Goal: Information Seeking & Learning: Learn about a topic

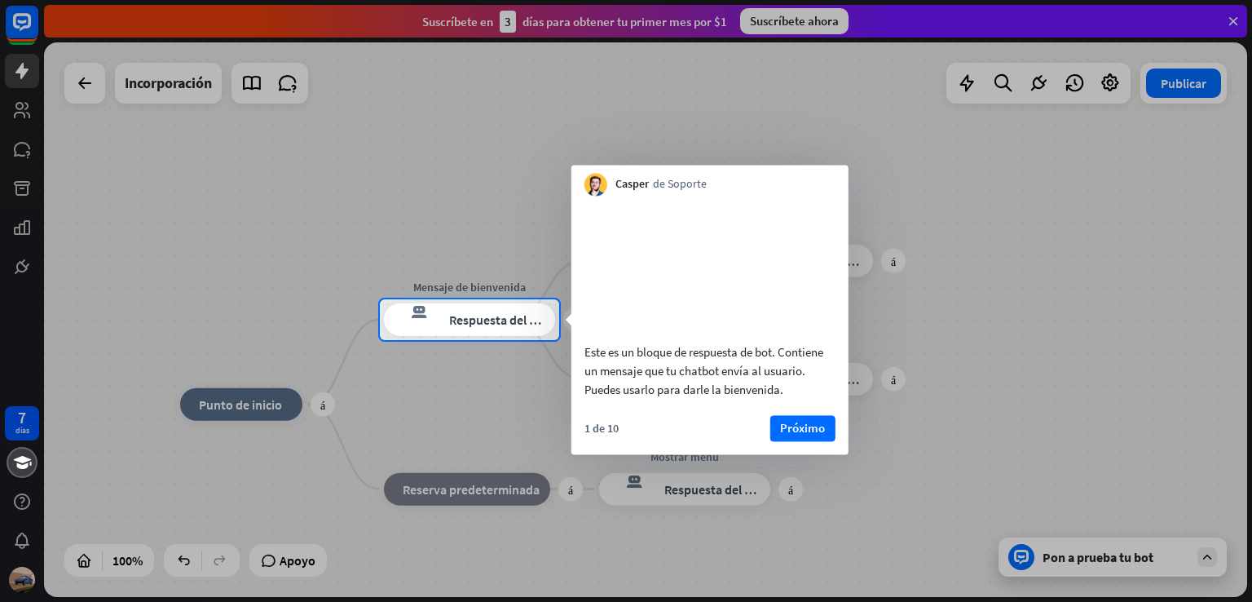
click at [786, 439] on font "Próximo" at bounding box center [802, 428] width 45 height 23
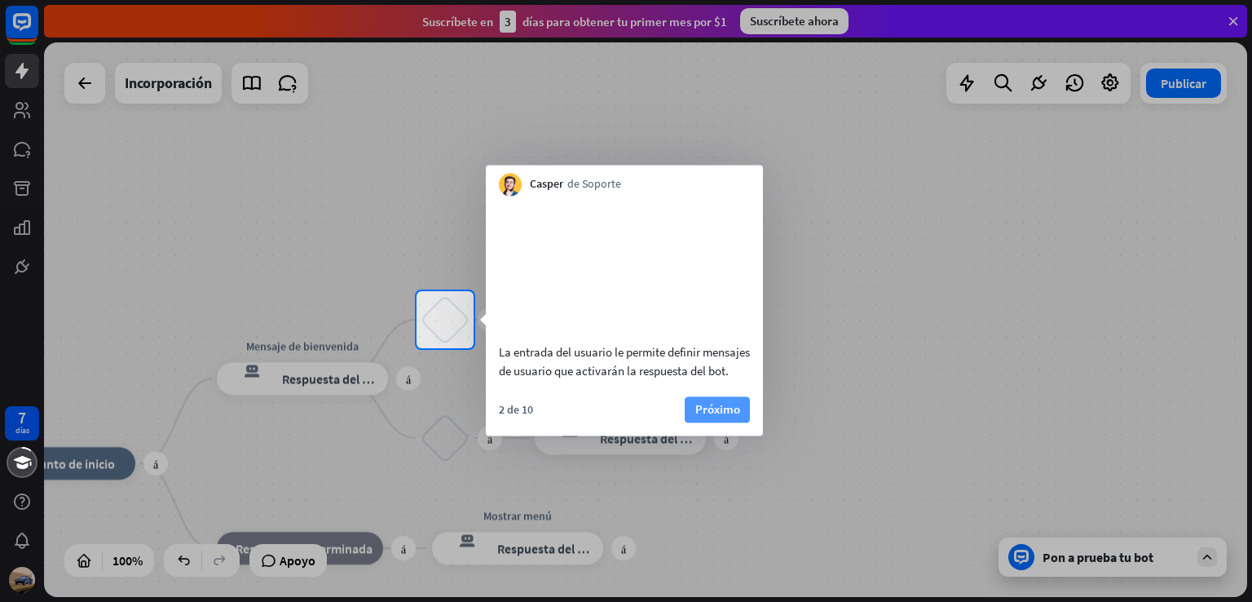
click at [716, 417] on font "Próximo" at bounding box center [717, 408] width 45 height 15
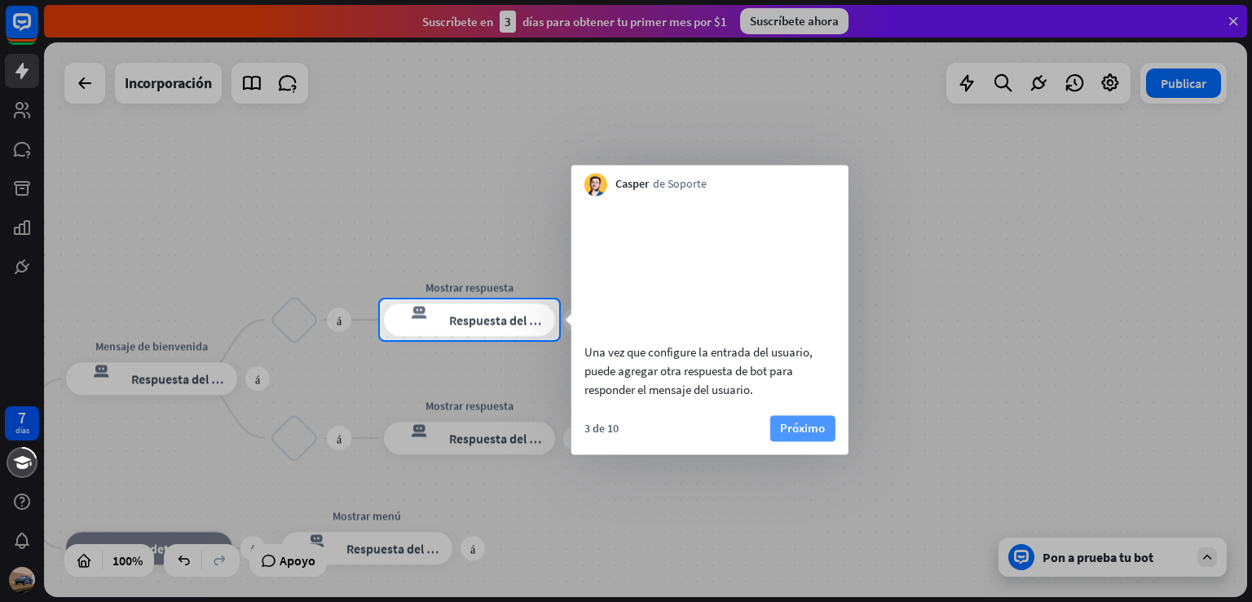
click at [800, 435] on font "Próximo" at bounding box center [802, 427] width 45 height 15
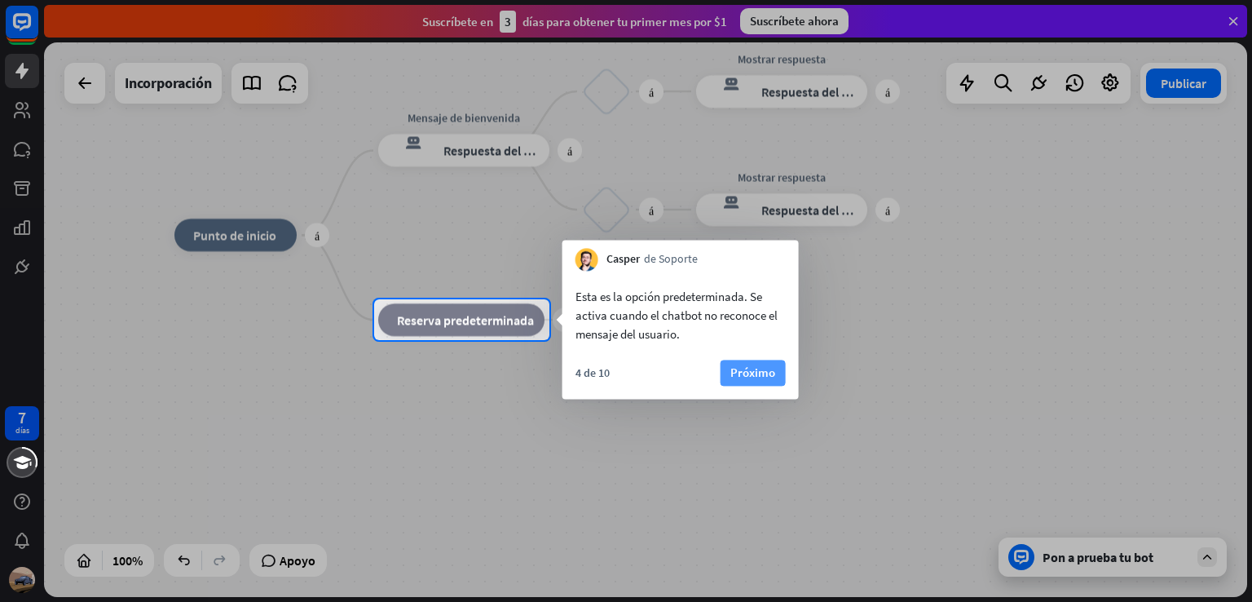
click at [743, 363] on font "Próximo" at bounding box center [752, 372] width 45 height 23
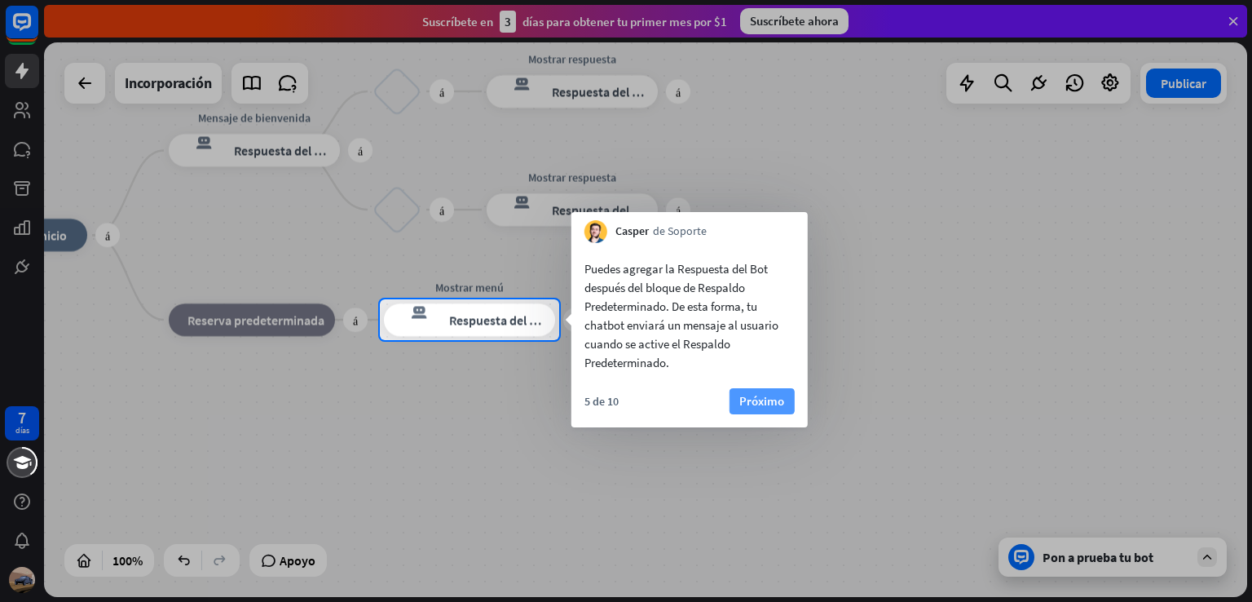
click at [738, 401] on button "Próximo" at bounding box center [762, 401] width 65 height 26
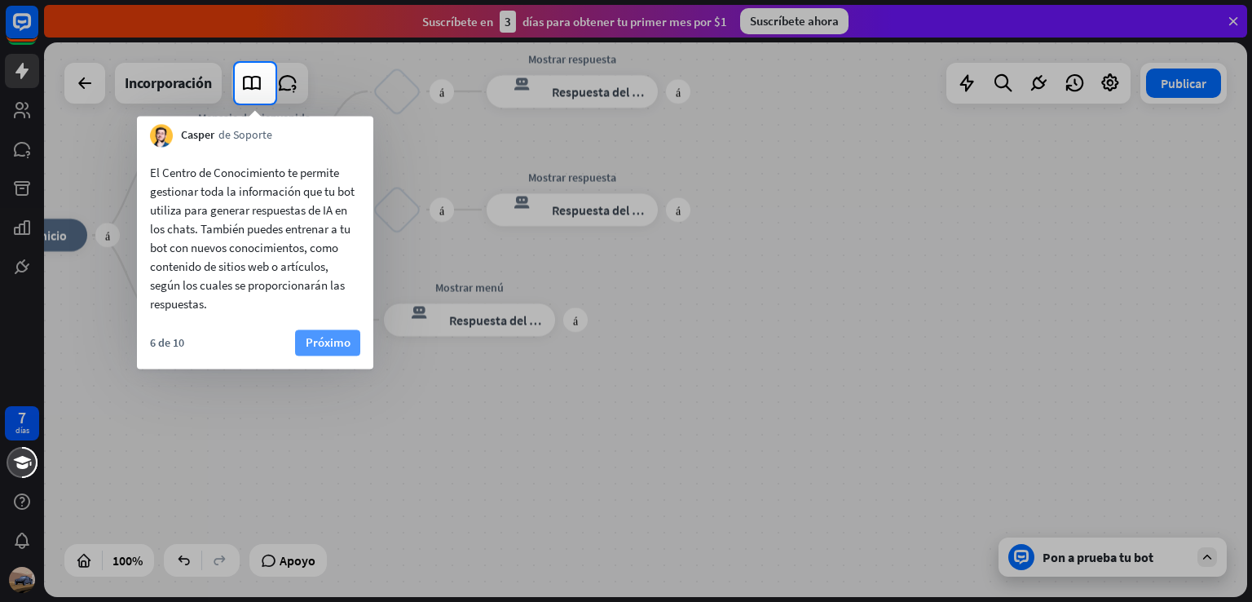
click at [326, 350] on font "Próximo" at bounding box center [328, 341] width 45 height 15
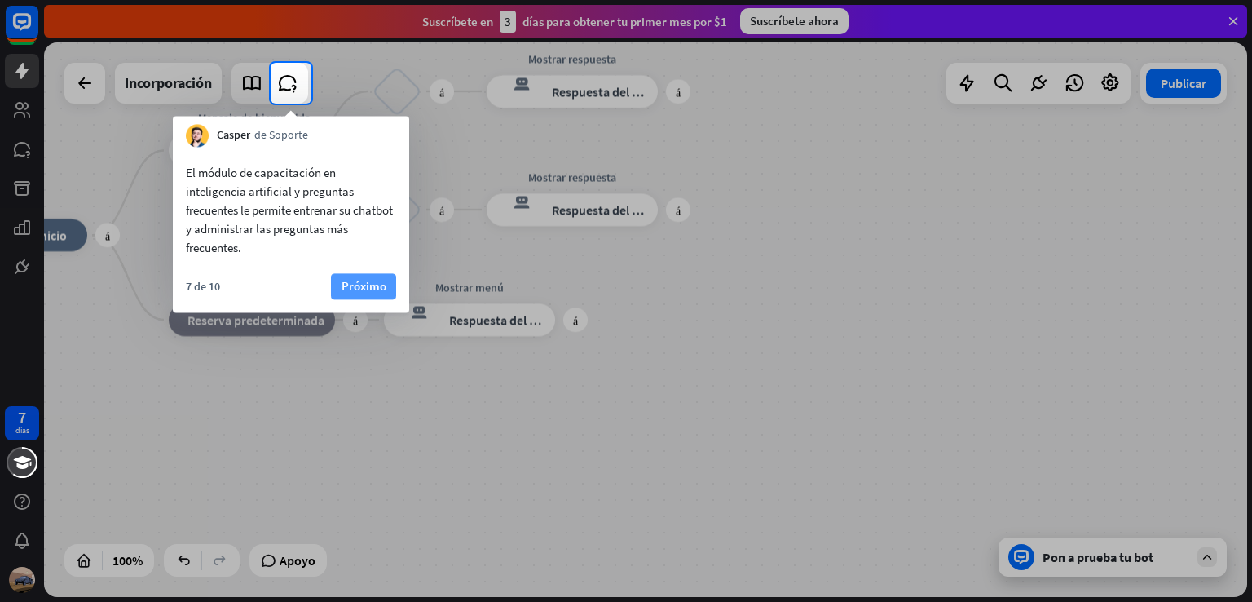
click at [351, 287] on font "Próximo" at bounding box center [364, 285] width 45 height 15
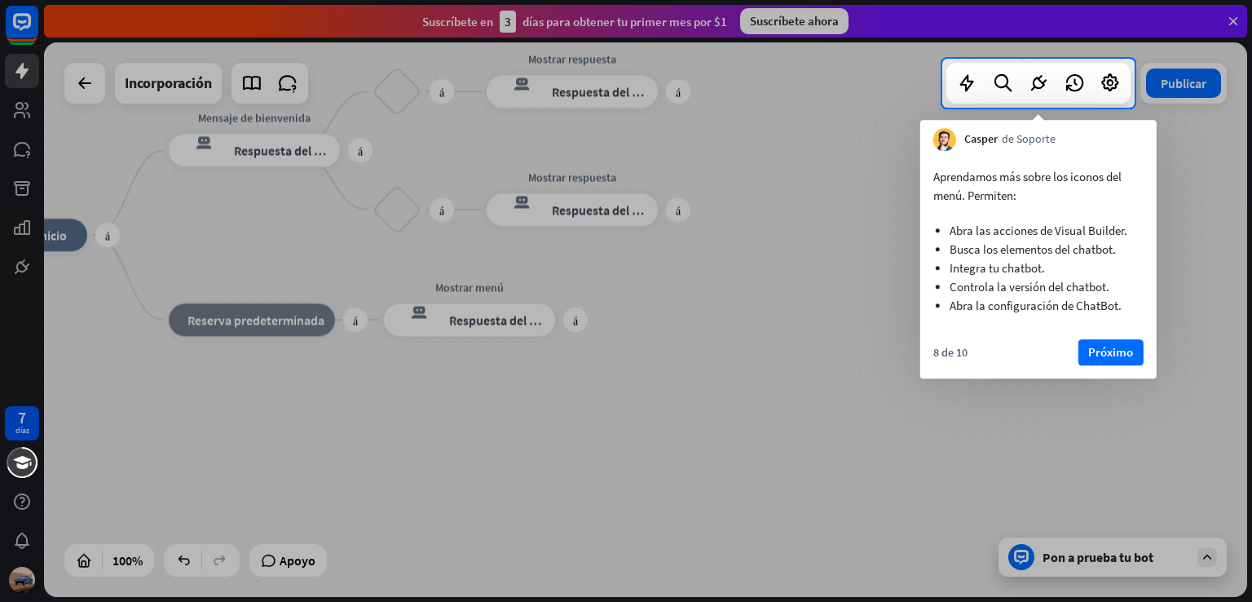
click at [1126, 353] on font "Próximo" at bounding box center [1110, 351] width 45 height 15
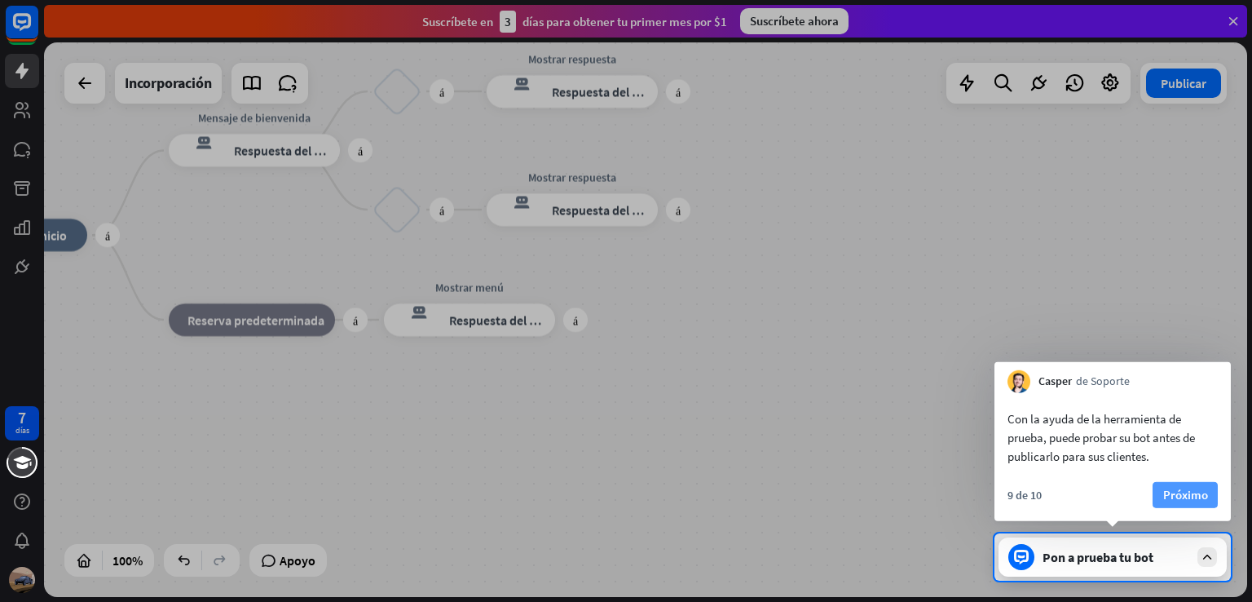
click at [1179, 496] on font "Próximo" at bounding box center [1185, 494] width 45 height 15
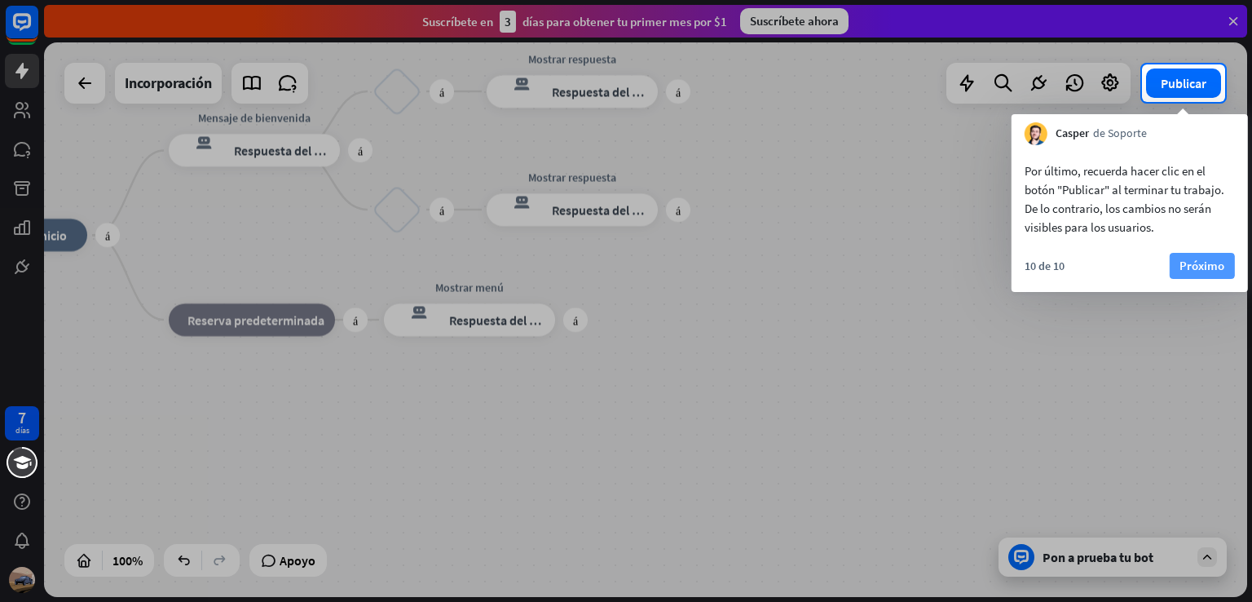
click at [1180, 258] on font "Próximo" at bounding box center [1201, 265] width 45 height 15
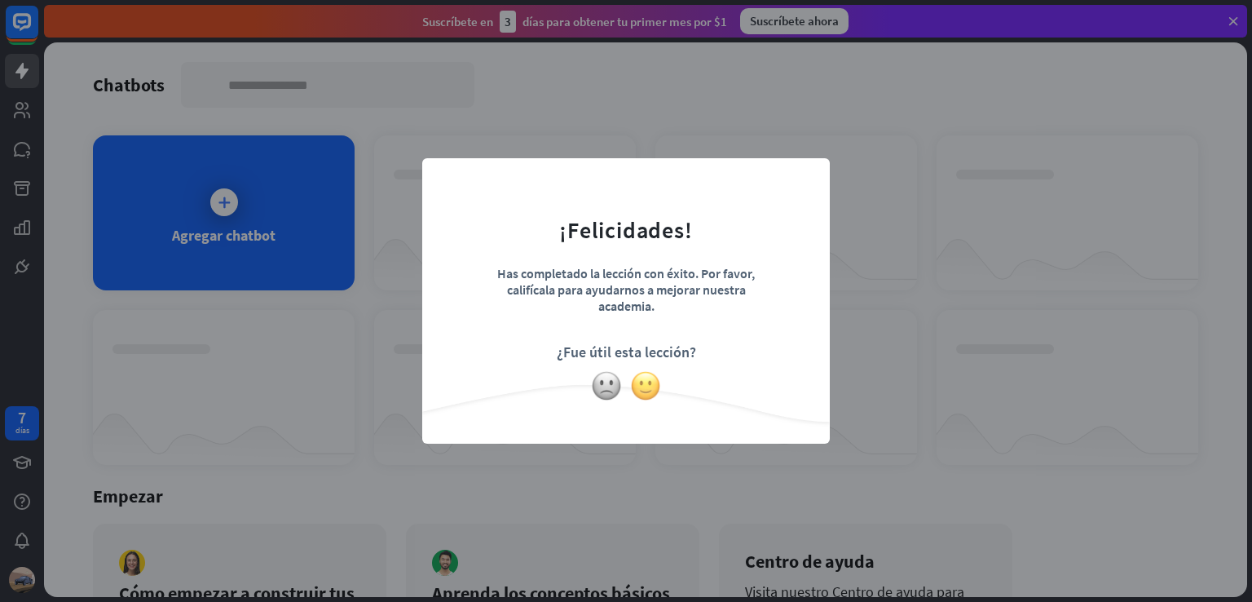
click at [646, 389] on img at bounding box center [645, 385] width 31 height 31
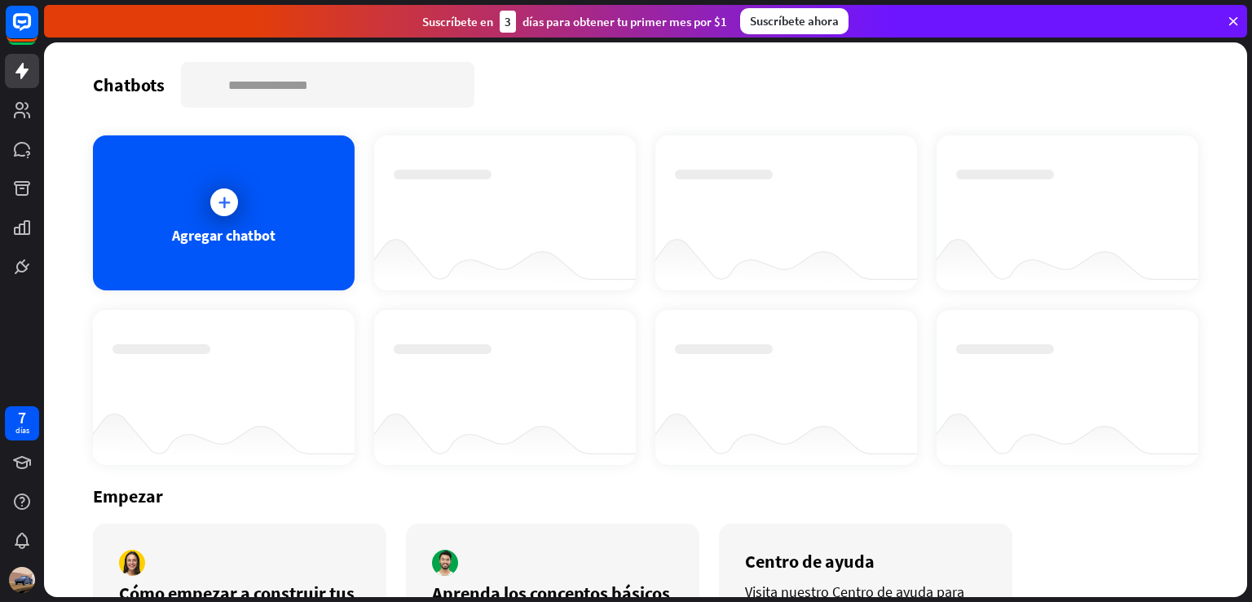
click at [611, 418] on div at bounding box center [505, 432] width 262 height 63
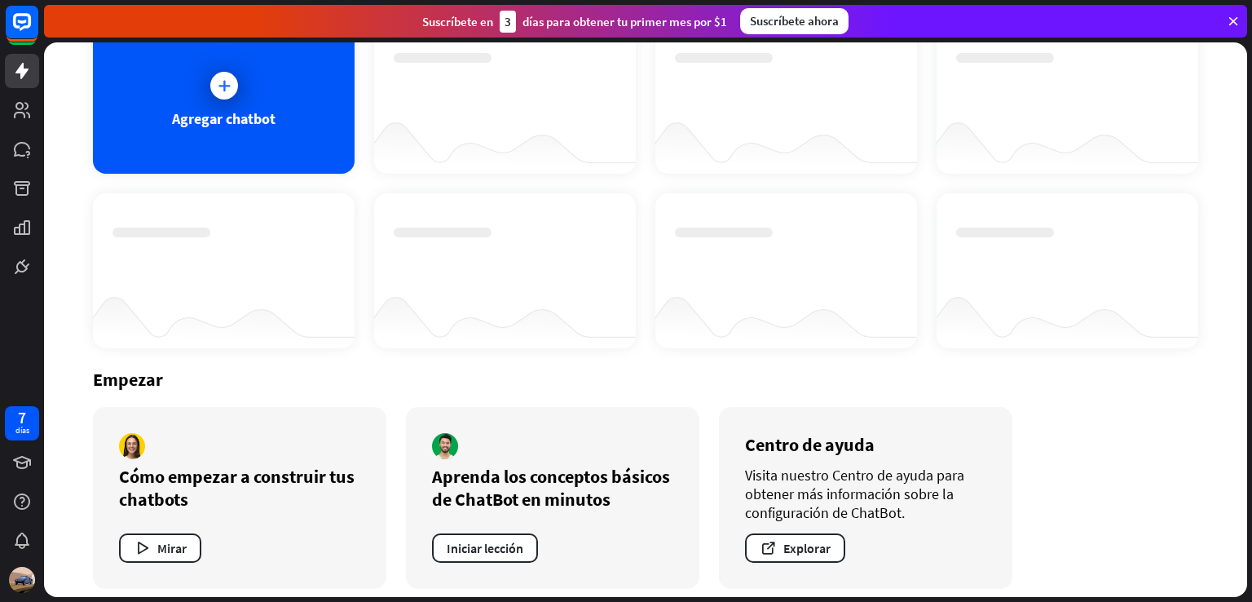
scroll to position [127, 0]
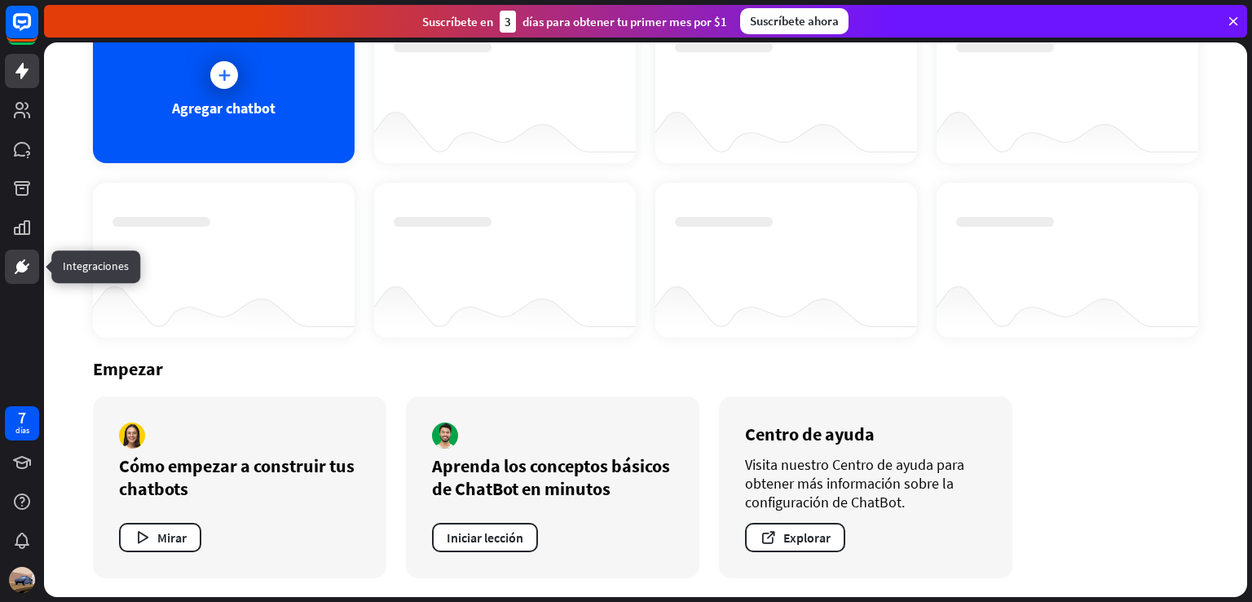
click at [25, 260] on icon at bounding box center [22, 267] width 20 height 20
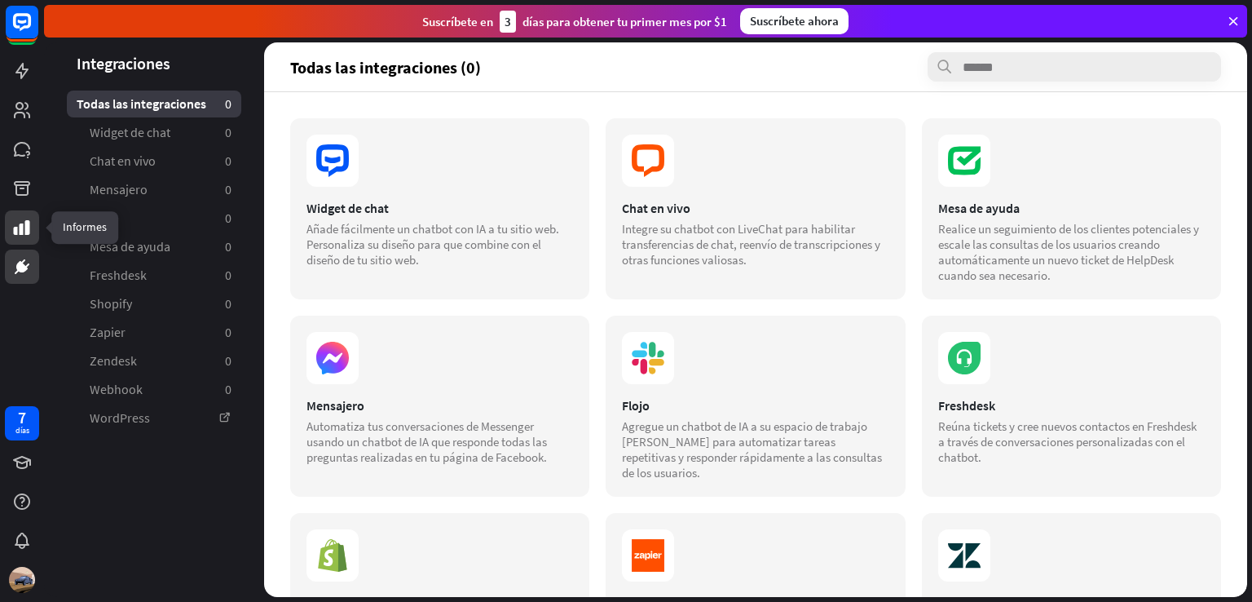
click at [7, 220] on link at bounding box center [22, 227] width 34 height 34
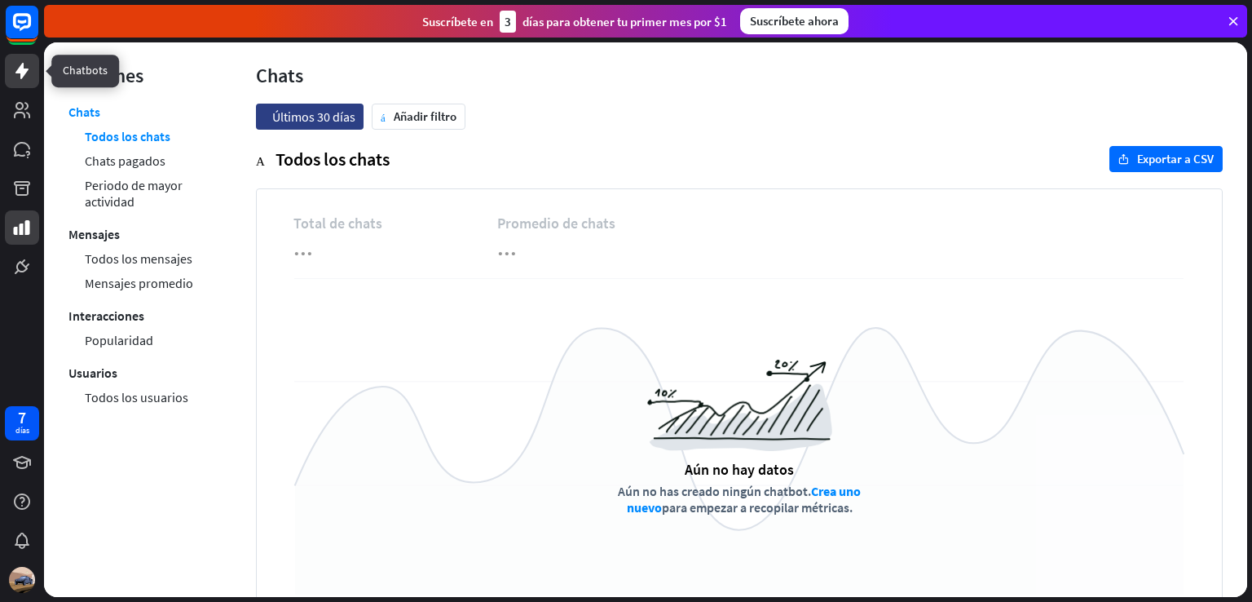
click at [36, 82] on link at bounding box center [22, 71] width 34 height 34
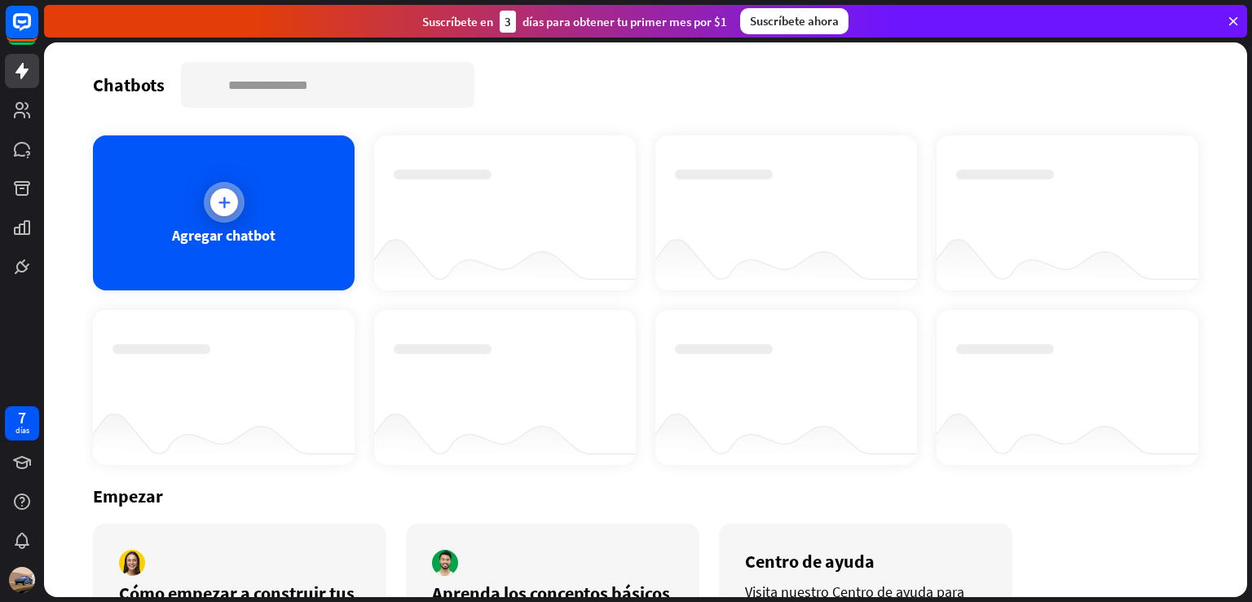
click at [274, 203] on div "Agregar chatbot" at bounding box center [224, 212] width 262 height 155
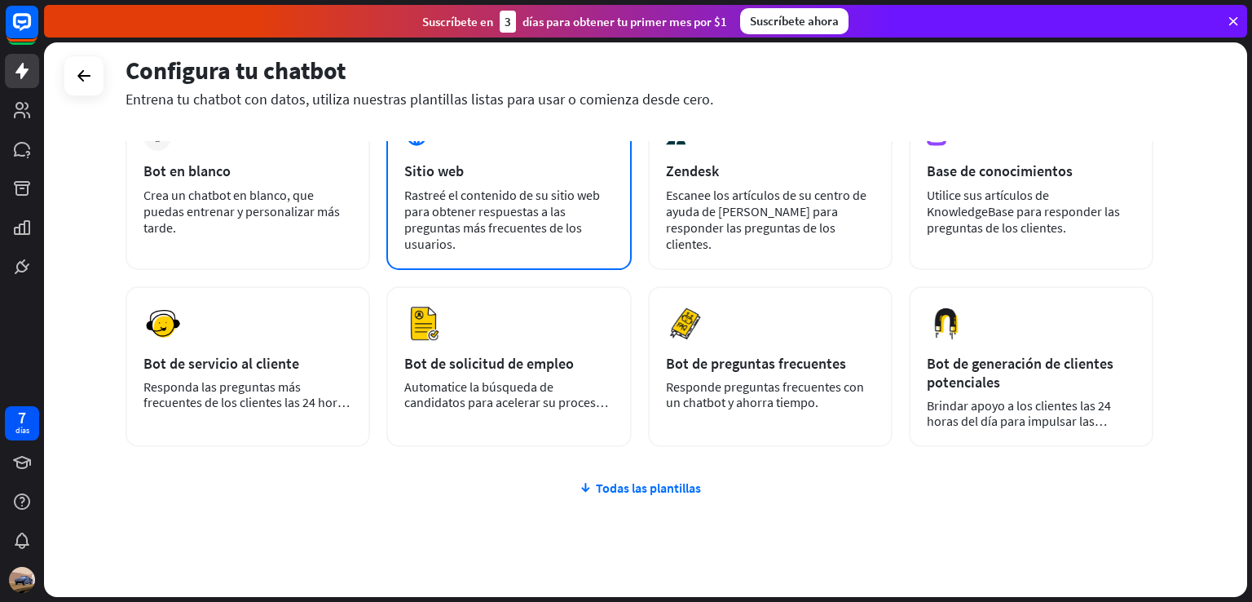
scroll to position [153, 0]
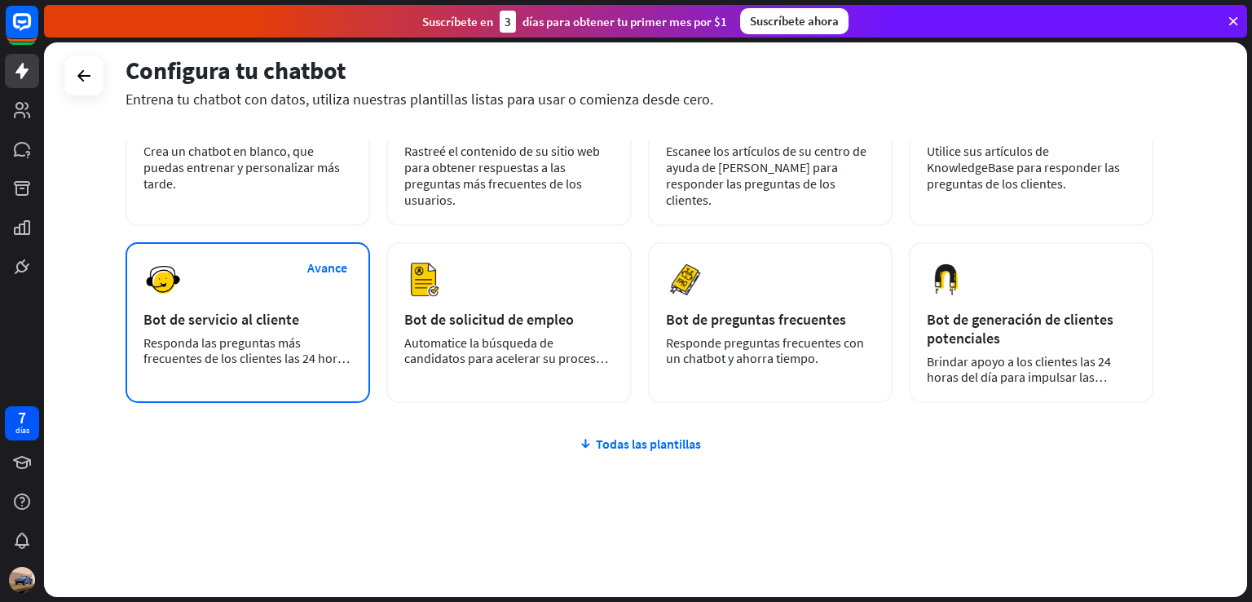
click at [289, 300] on div "Avance Bot de servicio al cliente Responda las preguntas más frecuentes de los …" at bounding box center [248, 322] width 245 height 161
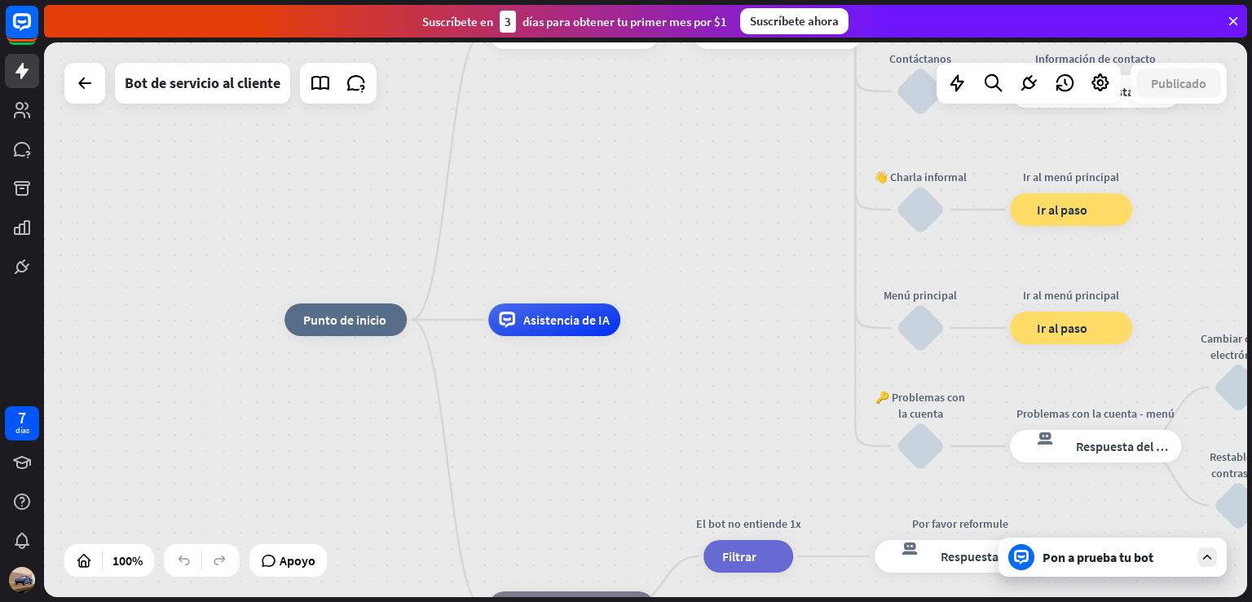
click at [68, 86] on div at bounding box center [84, 83] width 41 height 41
click at [82, 81] on icon at bounding box center [85, 83] width 20 height 20
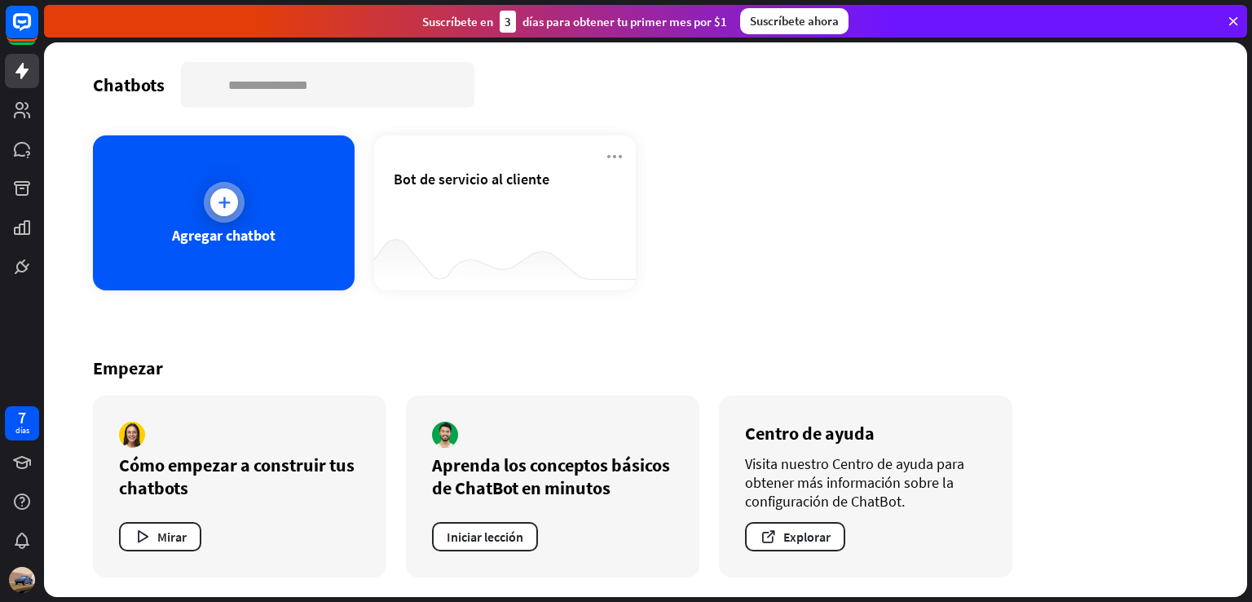
click at [261, 192] on div "Agregar chatbot" at bounding box center [224, 212] width 262 height 155
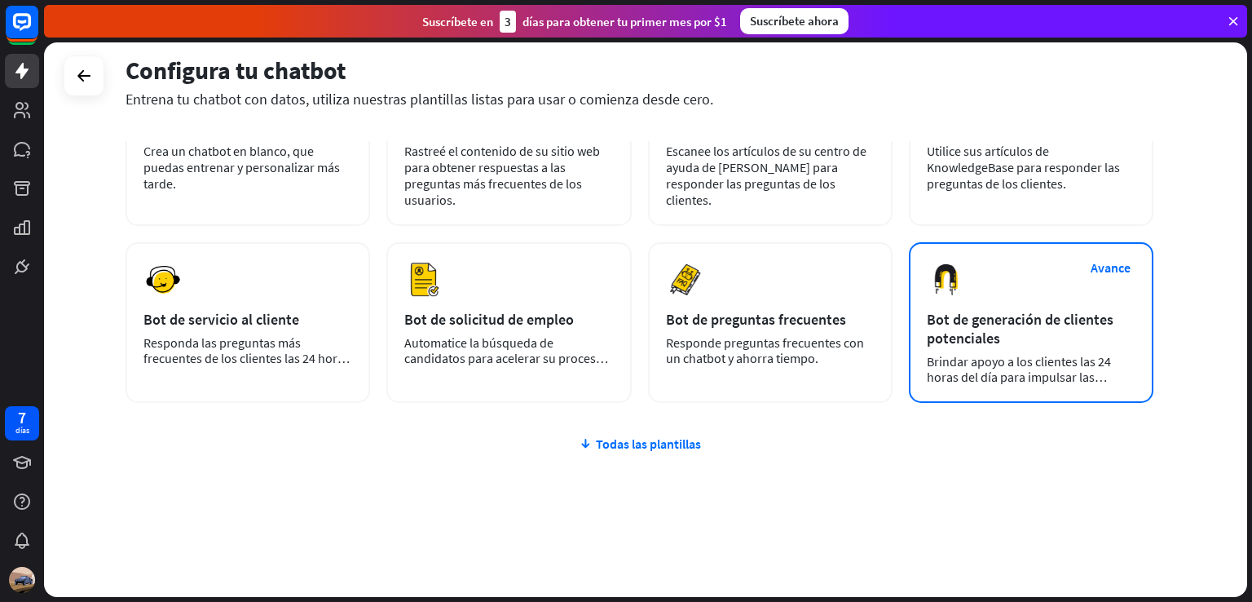
scroll to position [153, 0]
click at [972, 333] on font "Bot de generación de clientes potenciales" at bounding box center [1020, 328] width 187 height 37
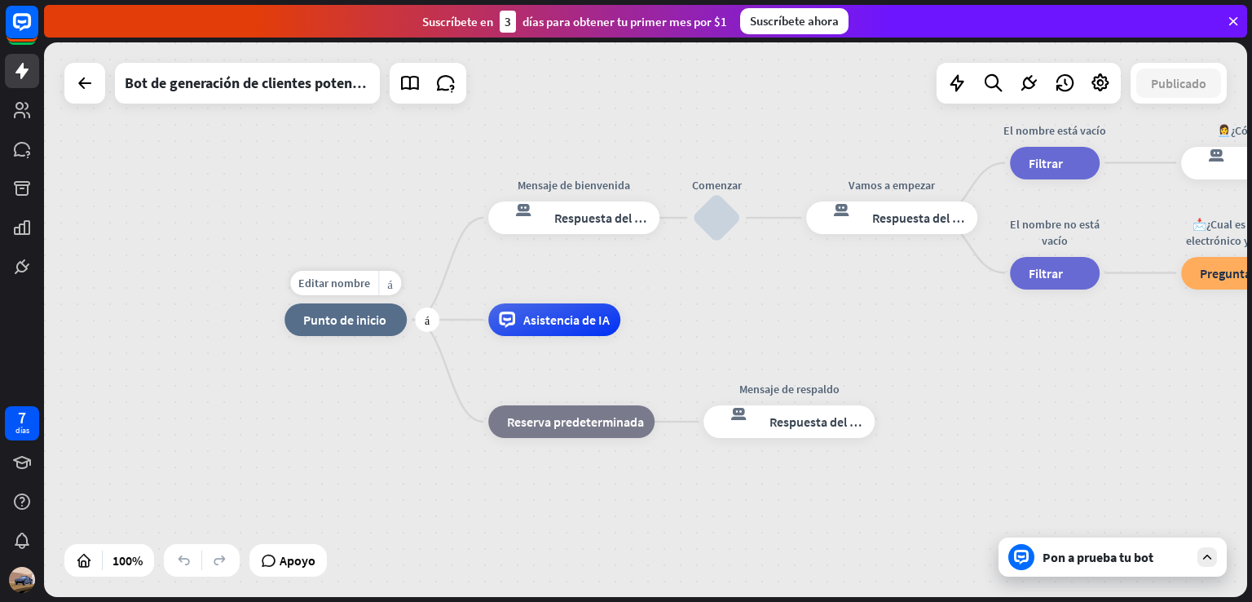
click at [348, 322] on font "Punto de inicio" at bounding box center [344, 319] width 83 height 16
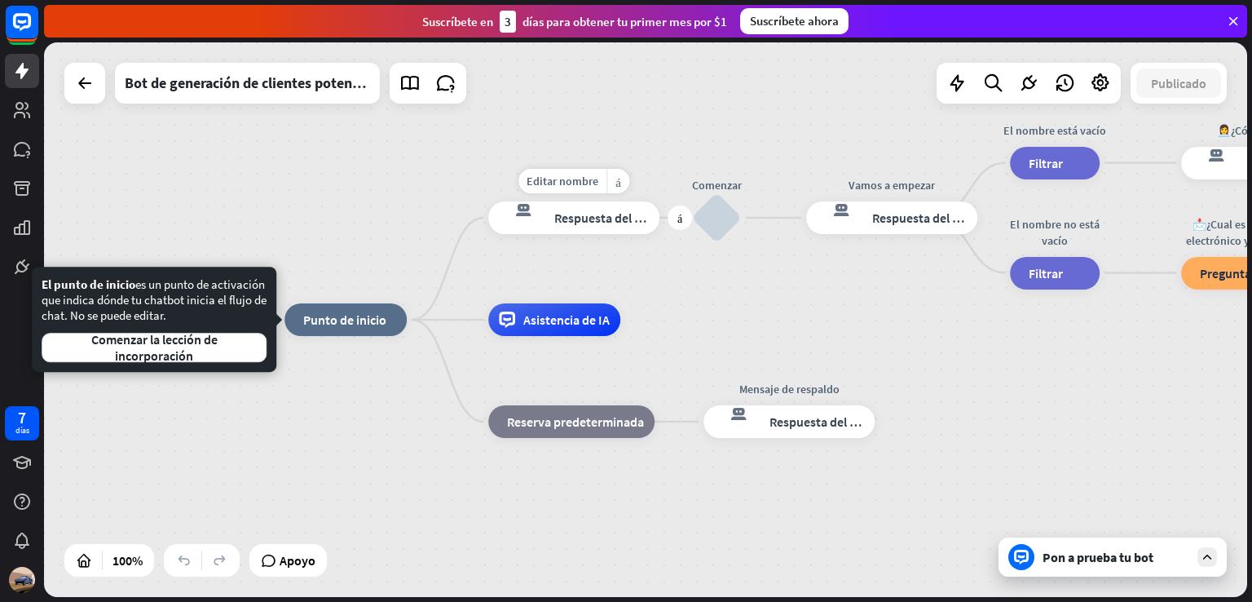
click at [579, 214] on font "Respuesta del bot" at bounding box center [603, 217] width 99 height 16
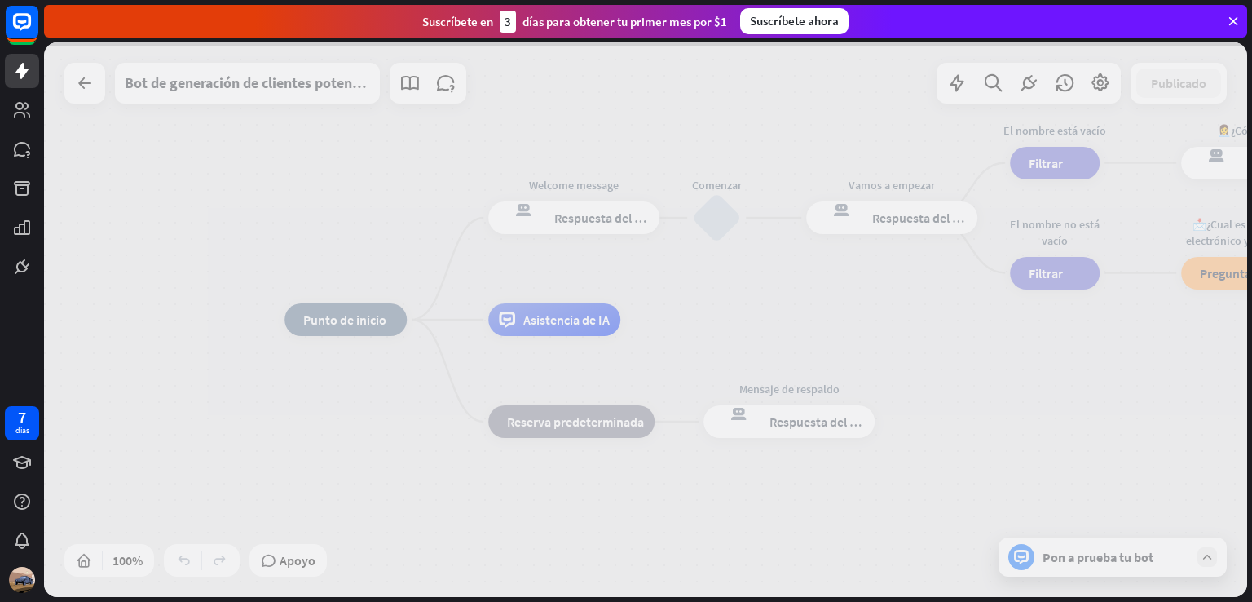
click at [579, 214] on div at bounding box center [645, 319] width 1203 height 554
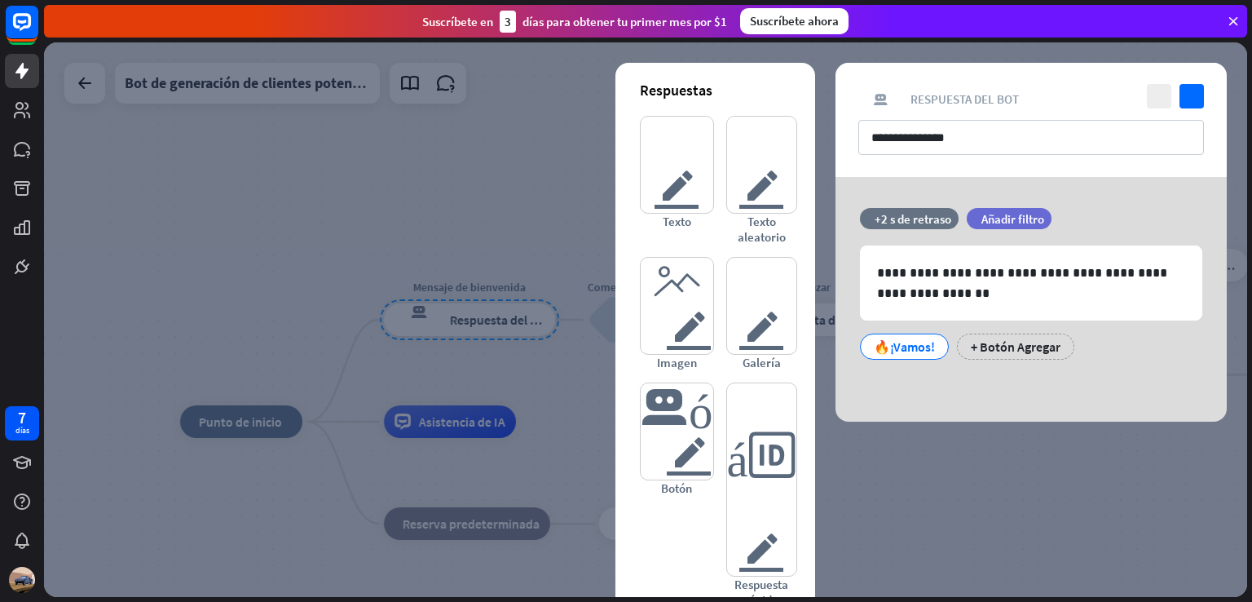
click at [410, 215] on div at bounding box center [645, 319] width 1203 height 554
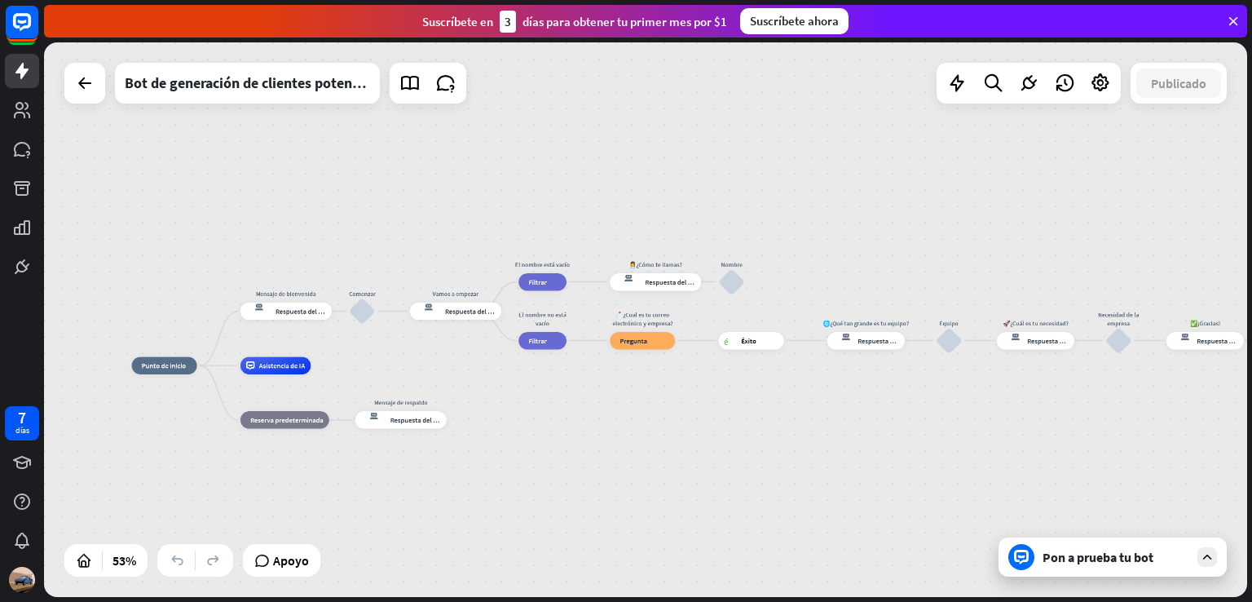
drag, startPoint x: 1143, startPoint y: 220, endPoint x: 848, endPoint y: 161, distance: 301.0
click at [848, 161] on div "inicio_2 Punto de inicio Mensaje de bienvenida respuesta del bot de bloqueo Res…" at bounding box center [645, 319] width 1203 height 554
click at [1202, 568] on div "Pon a prueba tu bot" at bounding box center [1113, 556] width 228 height 39
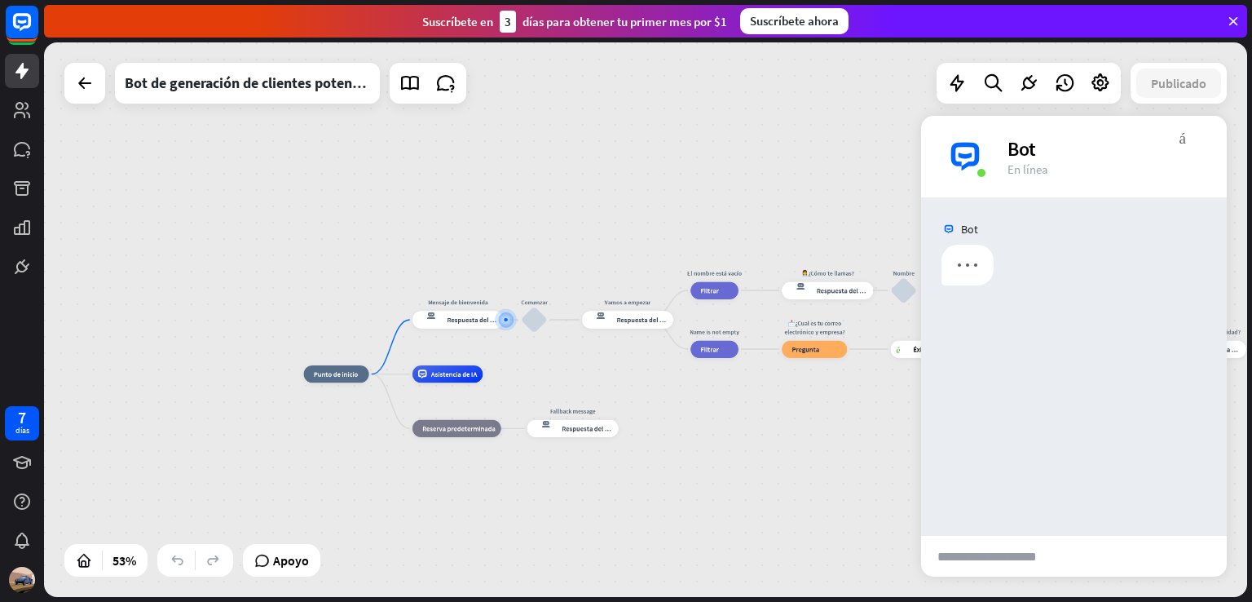
click at [699, 434] on div "inicio_2 Punto de inicio Mensaje de bienvenida respuesta del bot de bloqueo Res…" at bounding box center [624, 522] width 641 height 296
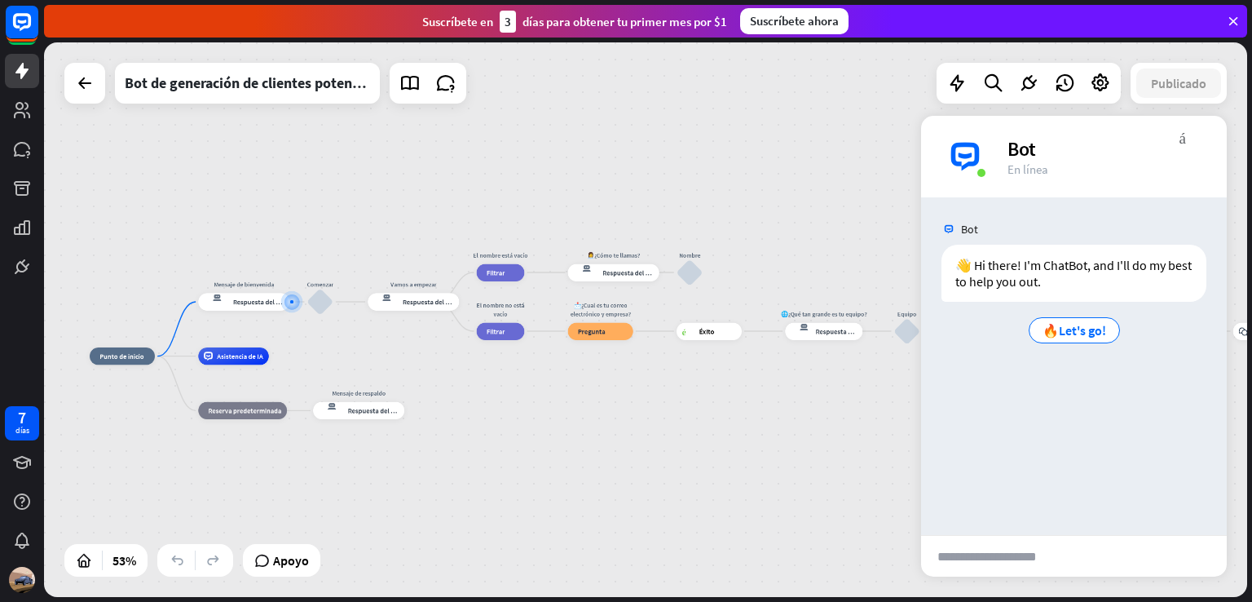
drag, startPoint x: 822, startPoint y: 431, endPoint x: 509, endPoint y: 415, distance: 314.2
click at [509, 415] on div "inicio_2 Punto de inicio Mensaje de bienvenida respuesta del bot de bloqueo Res…" at bounding box center [410, 504] width 641 height 296
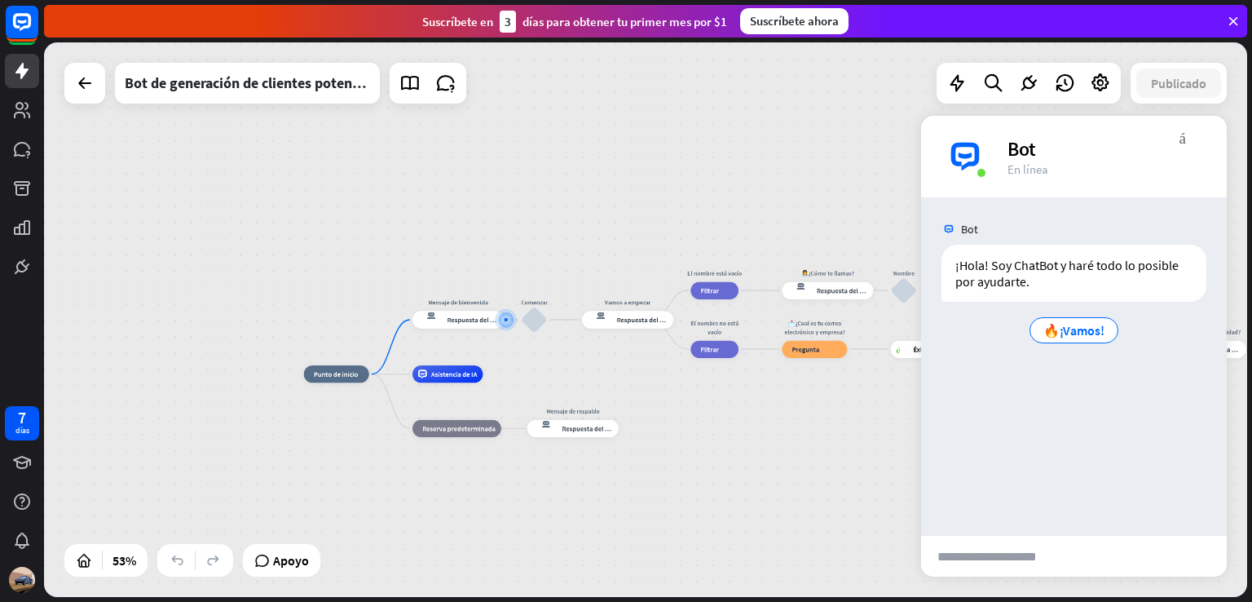
click at [759, 117] on div "inicio_2 Punto de inicio Mensaje de bienvenida respuesta del bot de bloqueo Res…" at bounding box center [645, 319] width 1203 height 554
click at [824, 91] on div "inicio_2 Punto de inicio Mensaje de bienvenida respuesta del bot de bloqueo Res…" at bounding box center [645, 319] width 1203 height 554
click at [1237, 20] on icon at bounding box center [1233, 21] width 15 height 15
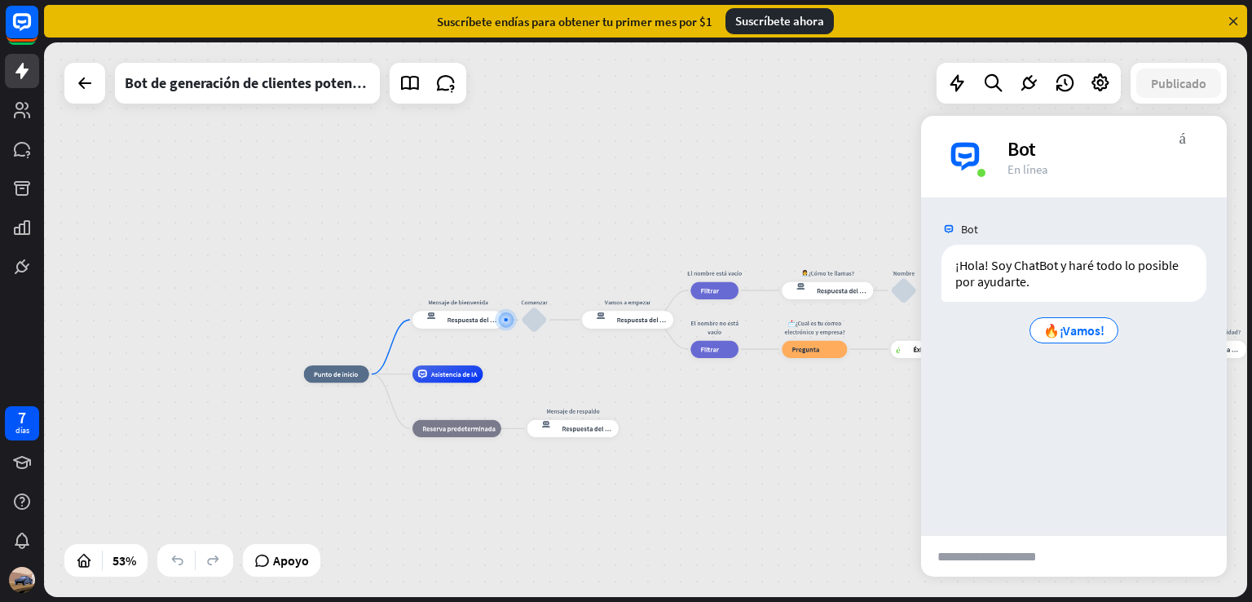
click at [1231, 20] on icon at bounding box center [1233, 21] width 15 height 15
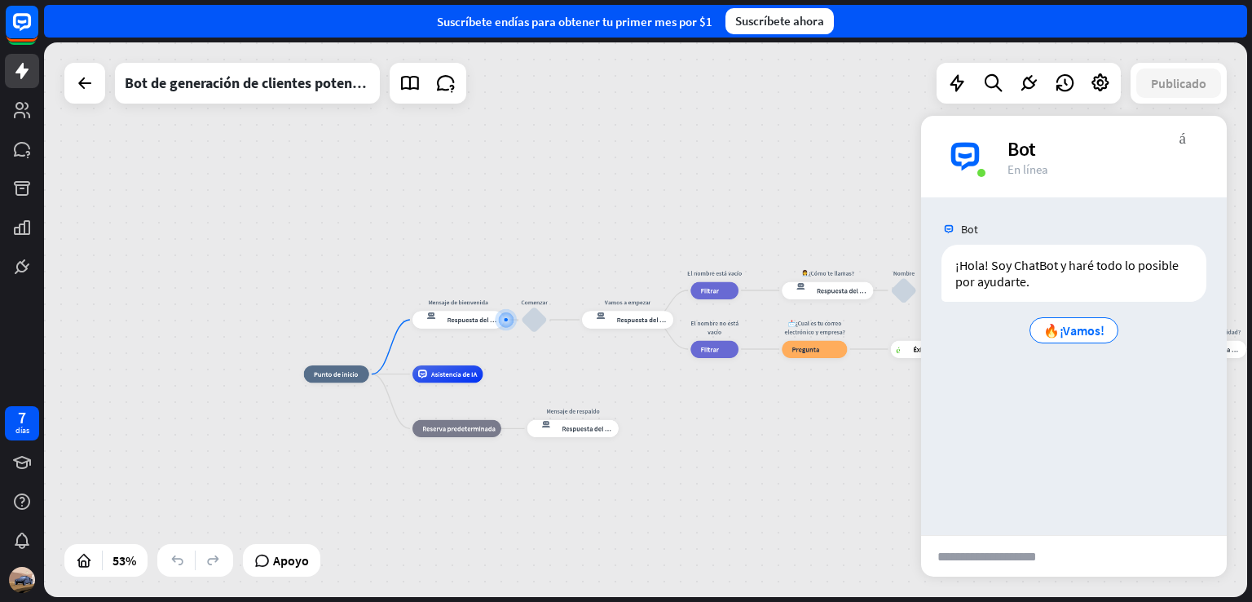
click at [1151, 37] on div "Suscríbete en días para obtener tu primer mes por $1 Suscríbete ahora" at bounding box center [645, 21] width 1203 height 33
click at [1168, 26] on div "Suscríbete en días para obtener tu primer mes por $1 Suscríbete ahora" at bounding box center [645, 21] width 1203 height 33
click at [1241, 26] on div "Suscríbete en días para obtener tu primer mes por $1 Suscríbete ahora" at bounding box center [645, 21] width 1203 height 33
click at [646, 116] on div "inicio_2 Punto de inicio Mensaje de bienvenida respuesta del bot de bloqueo Res…" at bounding box center [645, 319] width 1203 height 554
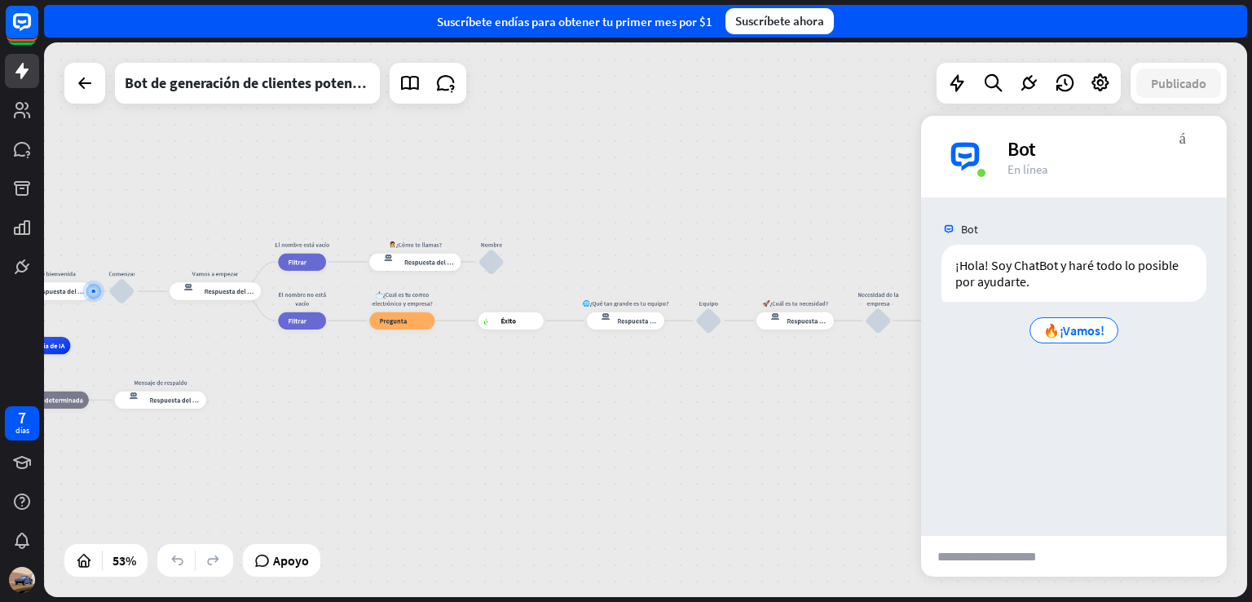
drag, startPoint x: 798, startPoint y: 470, endPoint x: 375, endPoint y: 440, distance: 424.1
click at [375, 440] on div "inicio_2 Punto de inicio Mensaje de bienvenida respuesta del bot de bloqueo Res…" at bounding box center [212, 494] width 641 height 296
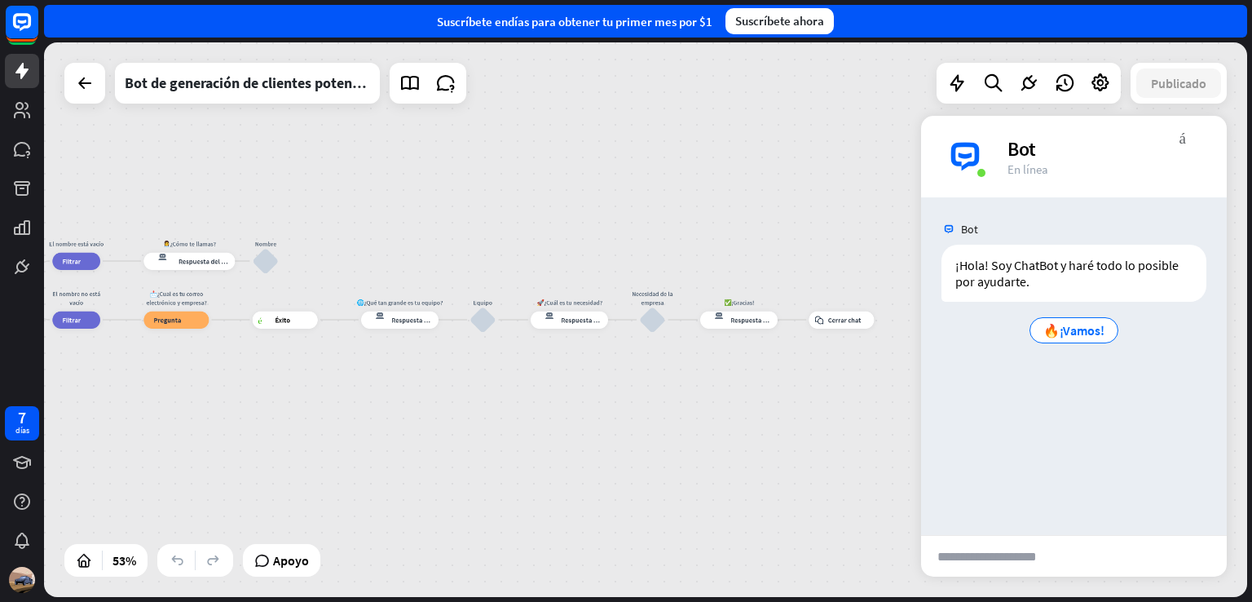
drag, startPoint x: 806, startPoint y: 408, endPoint x: 591, endPoint y: 408, distance: 215.2
click at [591, 408] on div "inicio_2 Punto de inicio Mensaje de bienvenida respuesta del bot de bloqueo Res…" at bounding box center [645, 319] width 1203 height 554
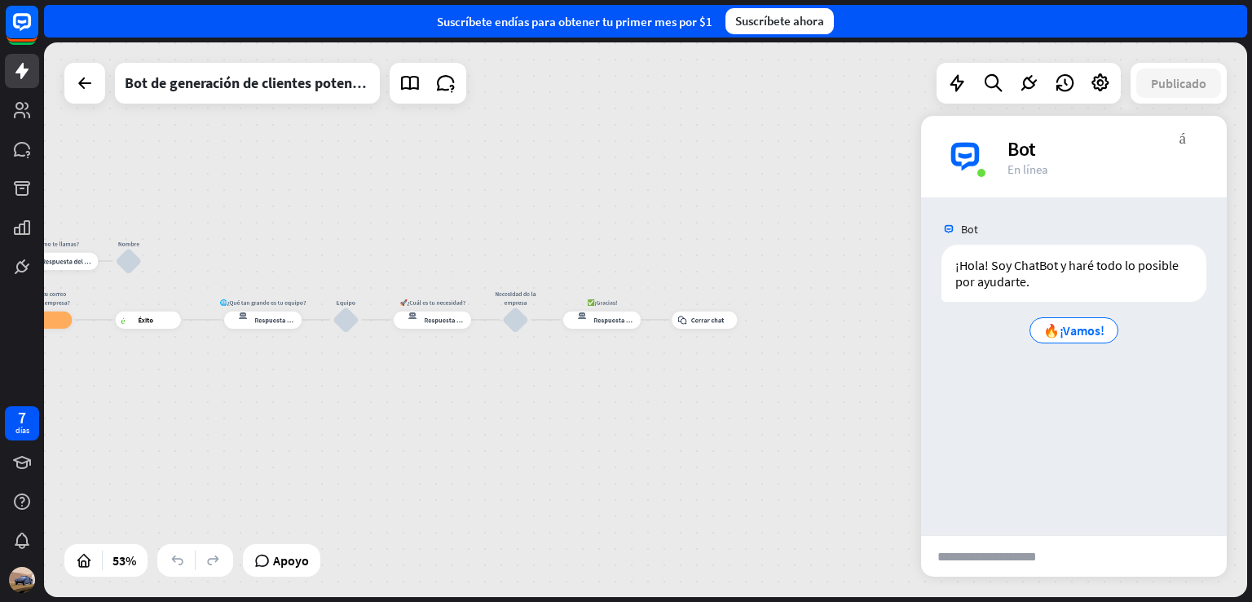
drag, startPoint x: 730, startPoint y: 388, endPoint x: 593, endPoint y: 388, distance: 136.9
click at [593, 388] on div "inicio_2 Punto de inicio Mensaje de bienvenida respuesta del bot de bloqueo Res…" at bounding box center [645, 319] width 1203 height 554
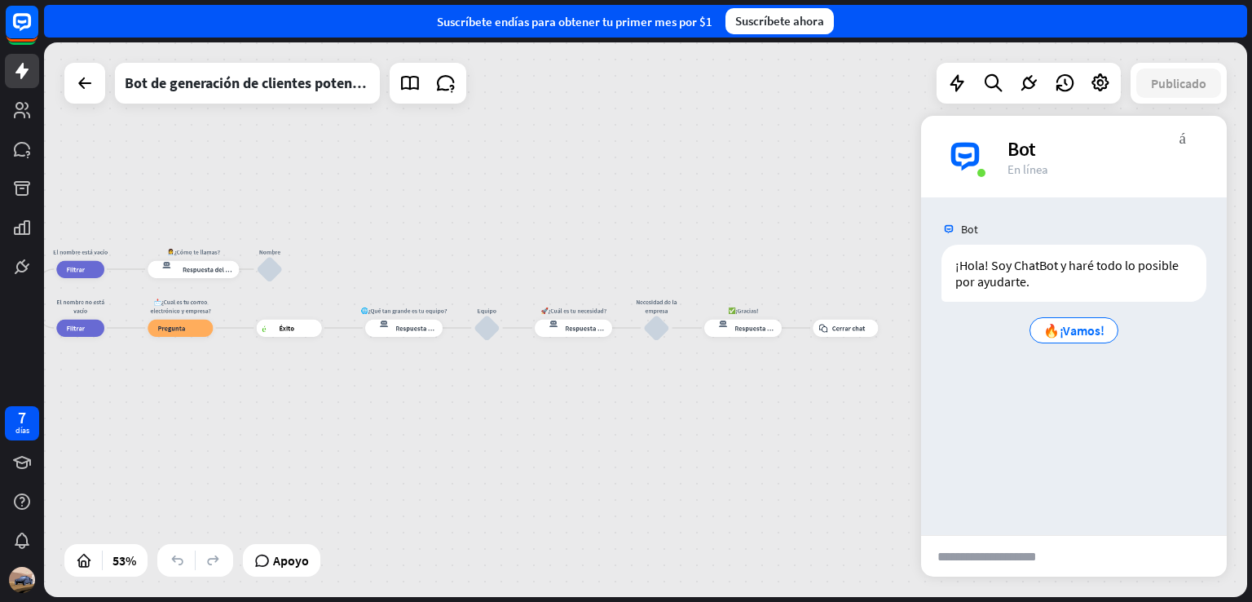
drag, startPoint x: 637, startPoint y: 386, endPoint x: 774, endPoint y: 386, distance: 136.9
click at [774, 386] on div "inicio_2 Punto de inicio Mensaje de bienvenida respuesta del bot de bloqueo Res…" at bounding box center [645, 319] width 1203 height 554
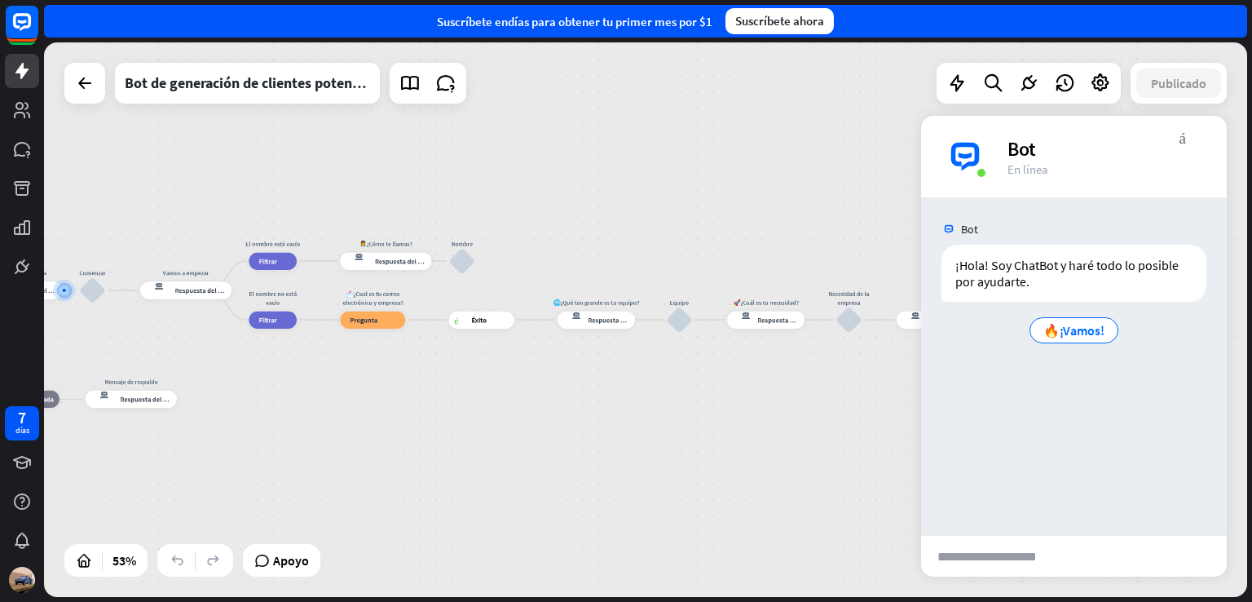
drag, startPoint x: 558, startPoint y: 378, endPoint x: 666, endPoint y: 370, distance: 107.9
click at [666, 370] on div "inicio_2 Punto de inicio Mensaje de bienvenida respuesta del bot de bloqueo Res…" at bounding box center [645, 319] width 1203 height 554
click at [414, 262] on font "Respuesta del bot" at bounding box center [401, 261] width 53 height 9
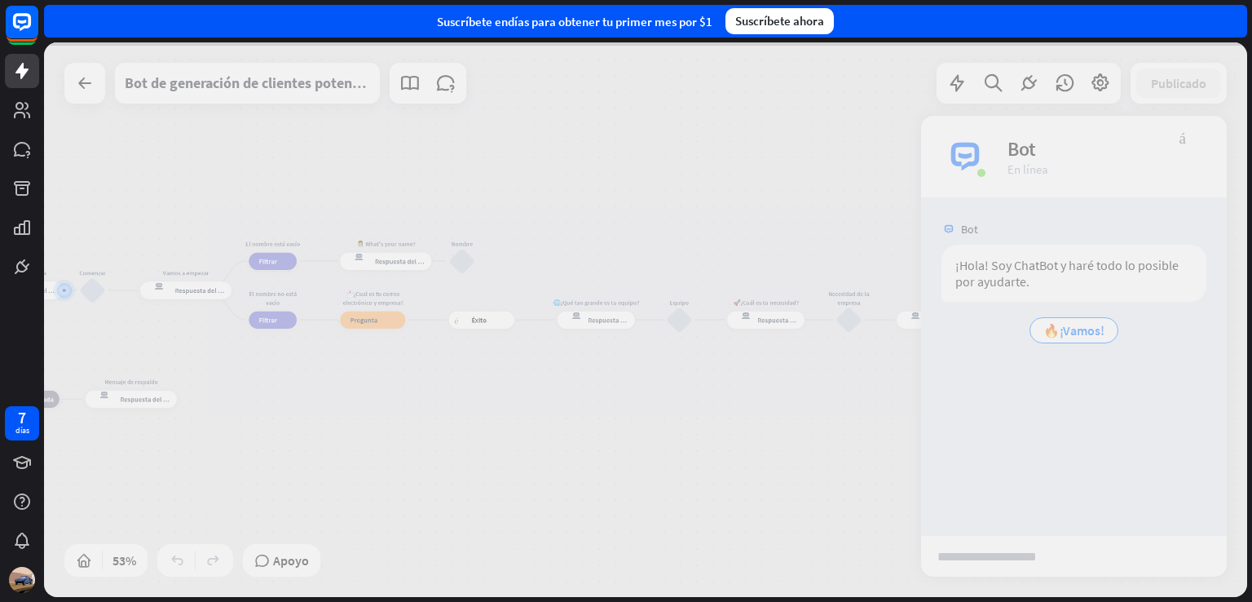
click at [414, 262] on div at bounding box center [645, 319] width 1203 height 554
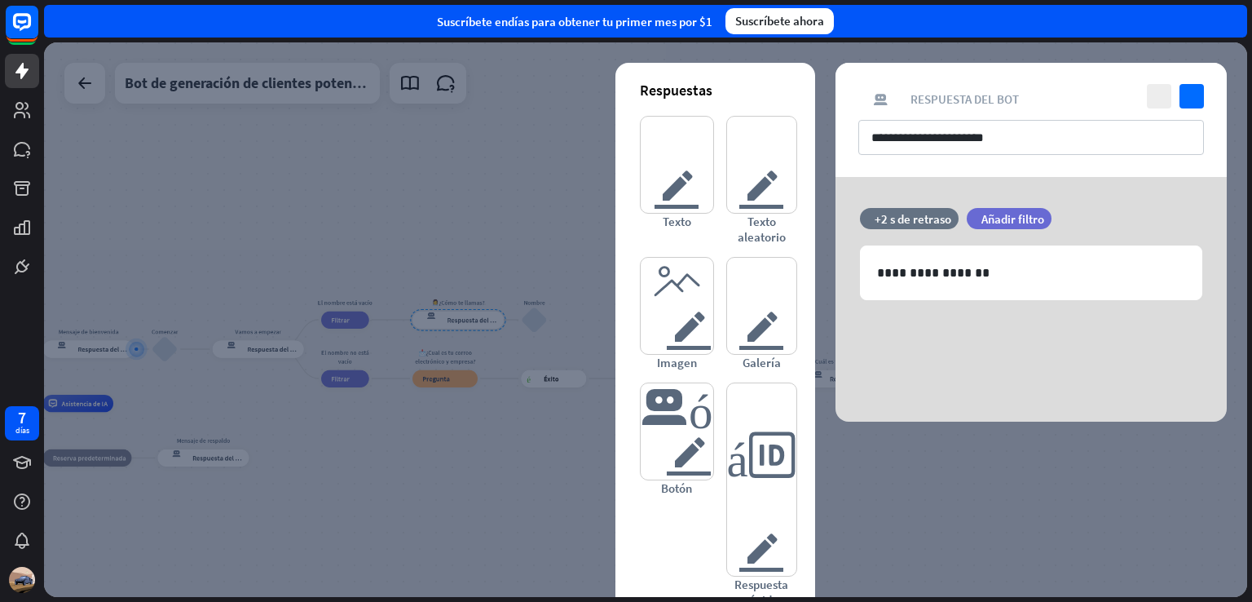
click at [413, 271] on div at bounding box center [645, 319] width 1203 height 554
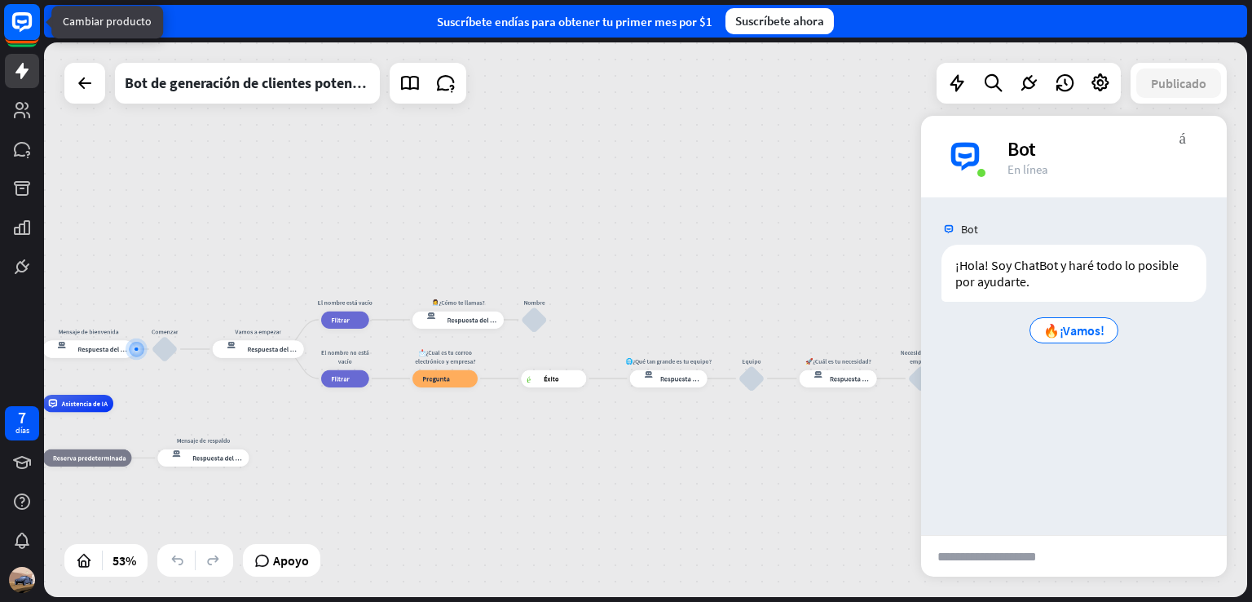
click at [27, 17] on rect at bounding box center [22, 22] width 36 height 36
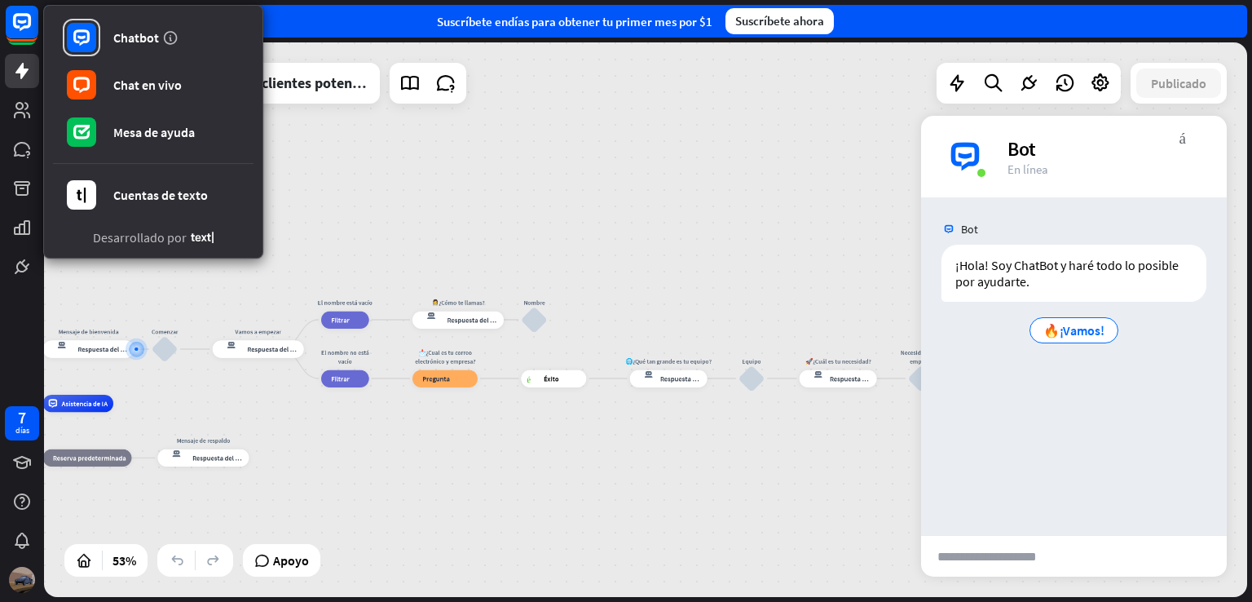
click at [10, 573] on img at bounding box center [22, 580] width 26 height 26
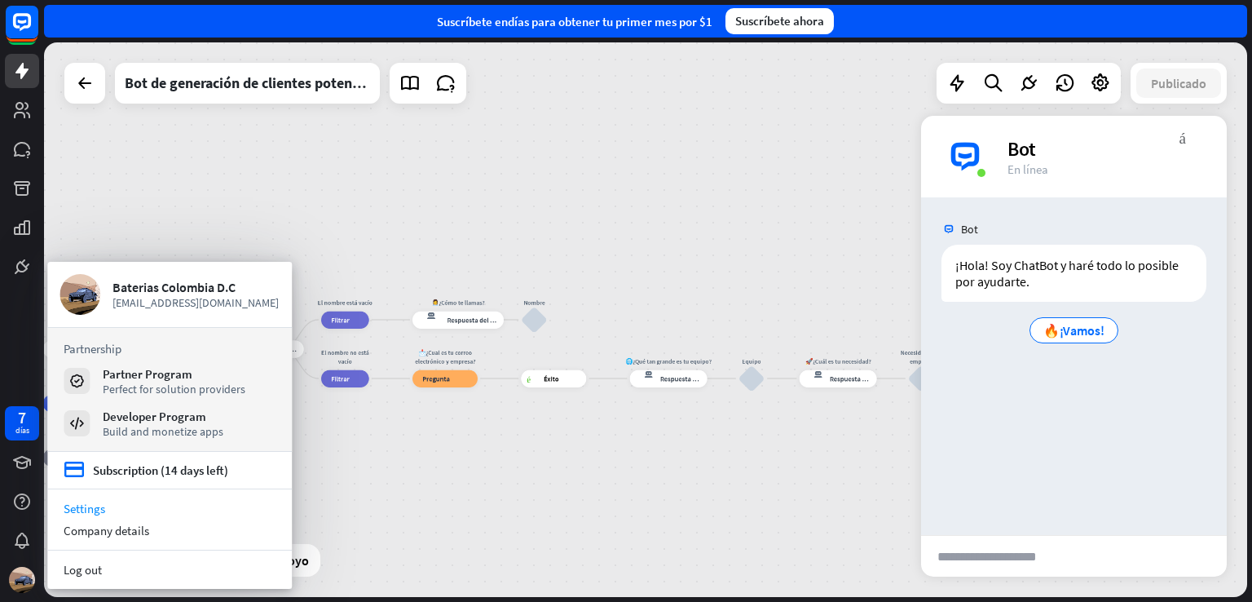
click at [98, 506] on link "Settings" at bounding box center [169, 508] width 245 height 22
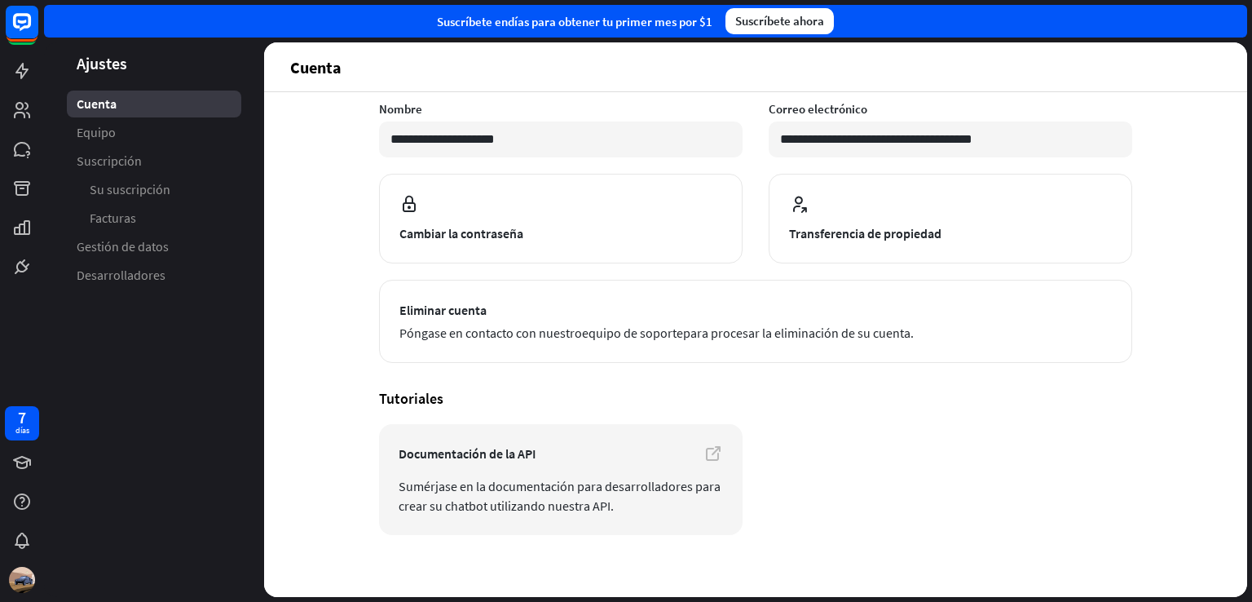
scroll to position [121, 0]
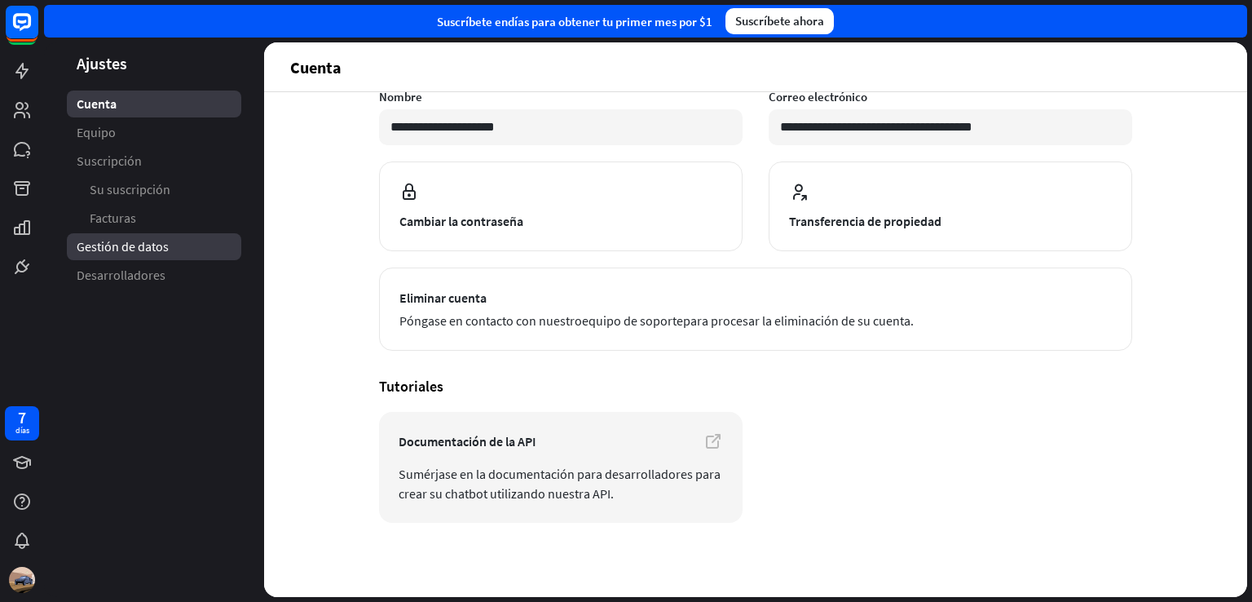
click at [150, 259] on link "Gestión de datos" at bounding box center [154, 246] width 174 height 27
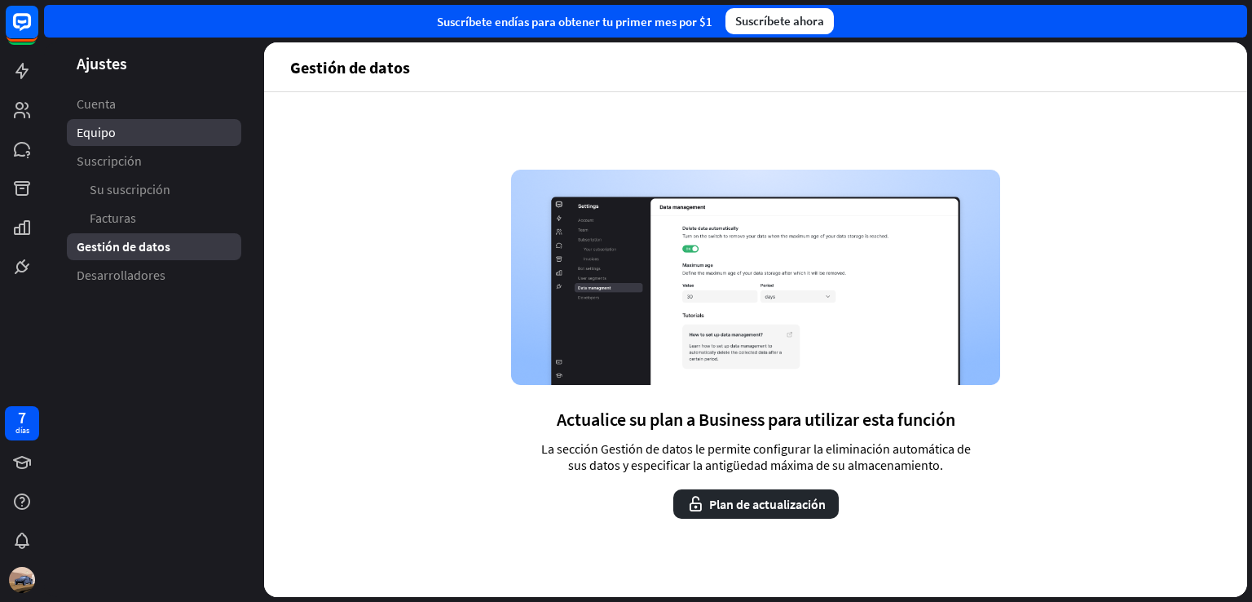
click at [174, 120] on link "Equipo" at bounding box center [154, 132] width 174 height 27
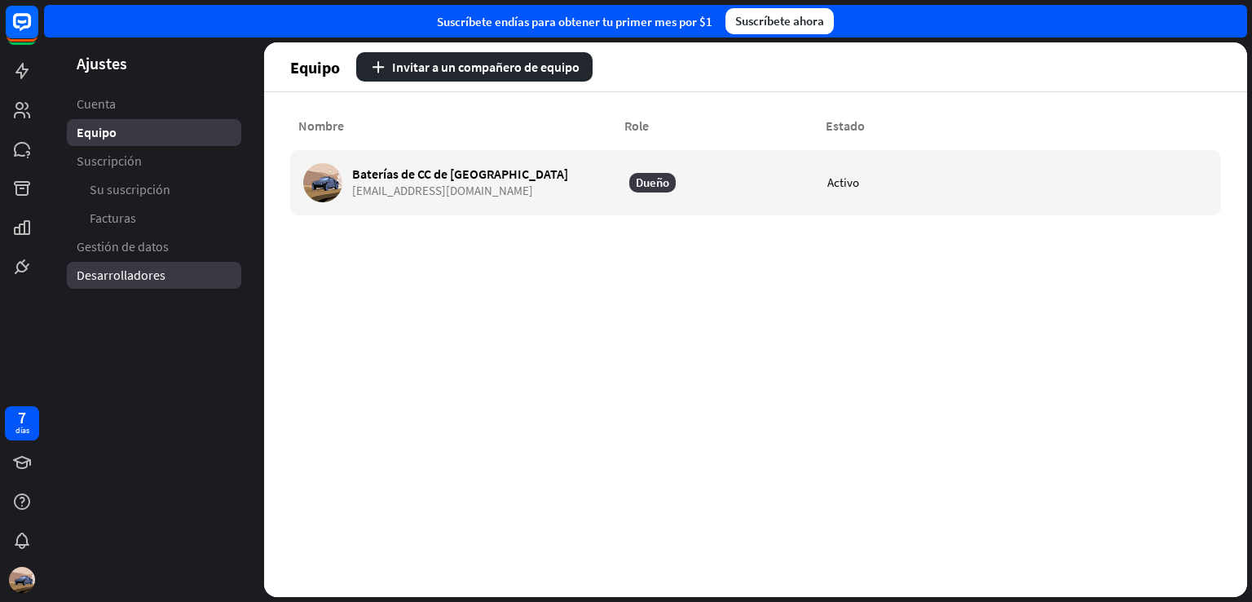
click at [163, 262] on link "Desarrolladores" at bounding box center [154, 275] width 174 height 27
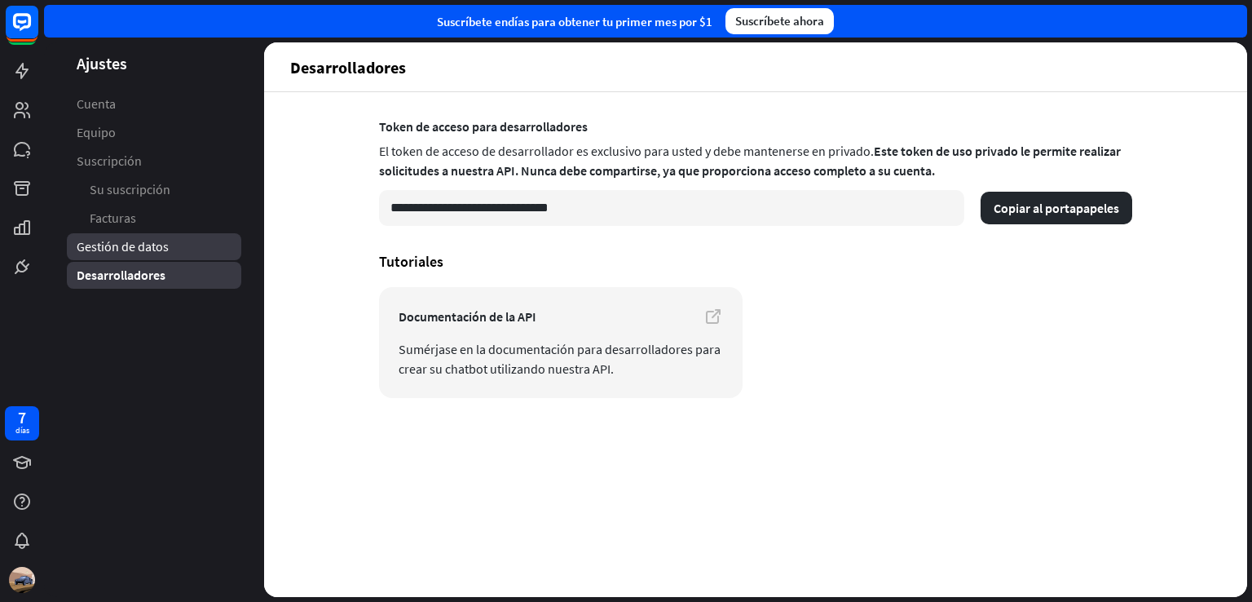
click at [165, 251] on font "Gestión de datos" at bounding box center [123, 246] width 92 height 16
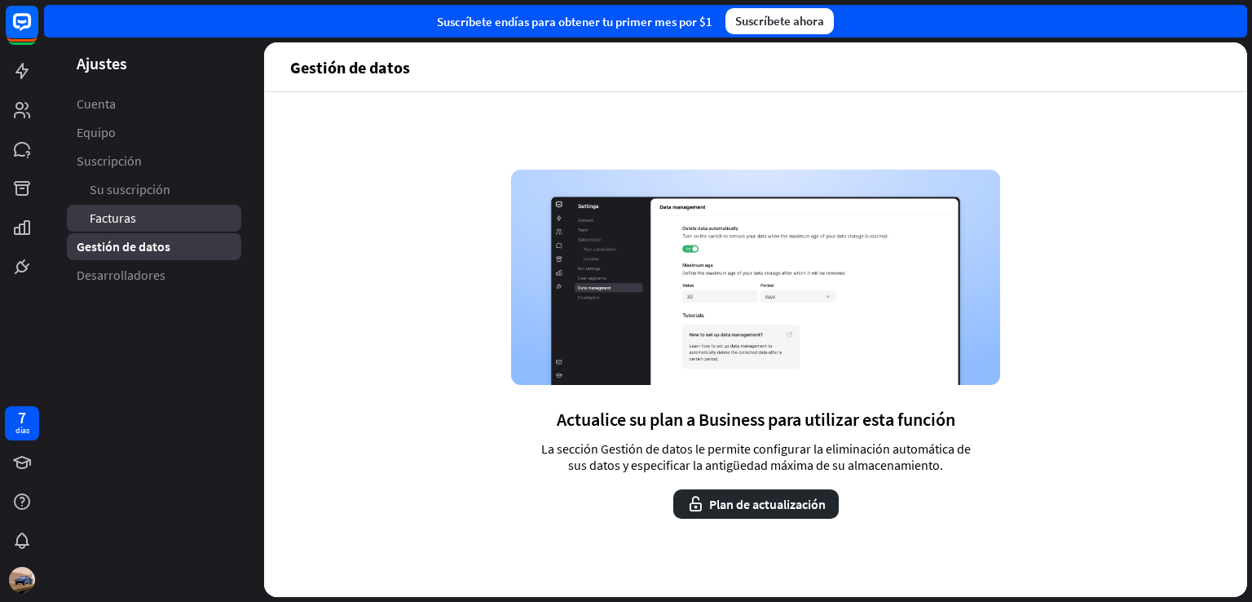
click at [167, 223] on link "Facturas" at bounding box center [154, 218] width 174 height 27
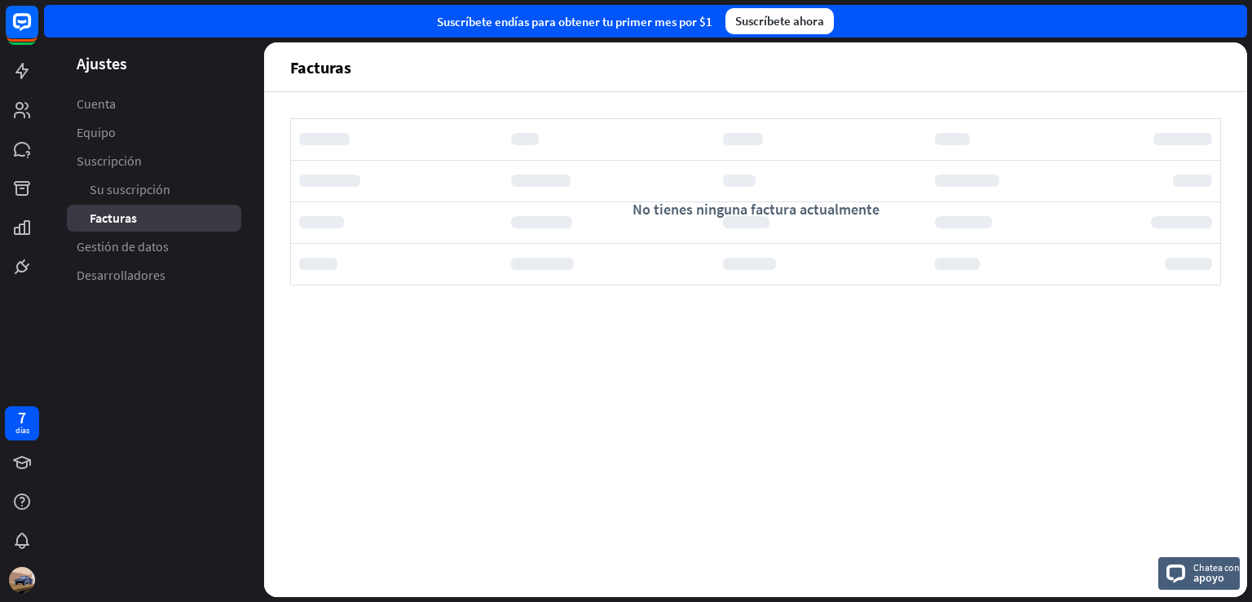
click at [181, 187] on link "Su suscripción" at bounding box center [154, 189] width 174 height 27
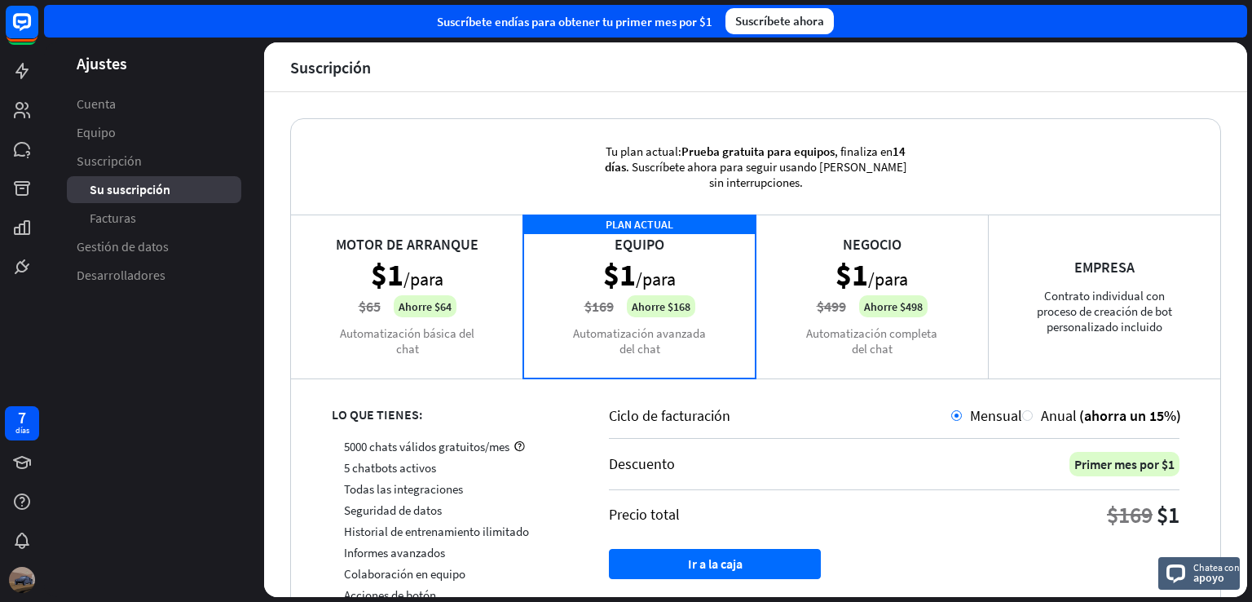
click at [15, 580] on img at bounding box center [22, 580] width 26 height 26
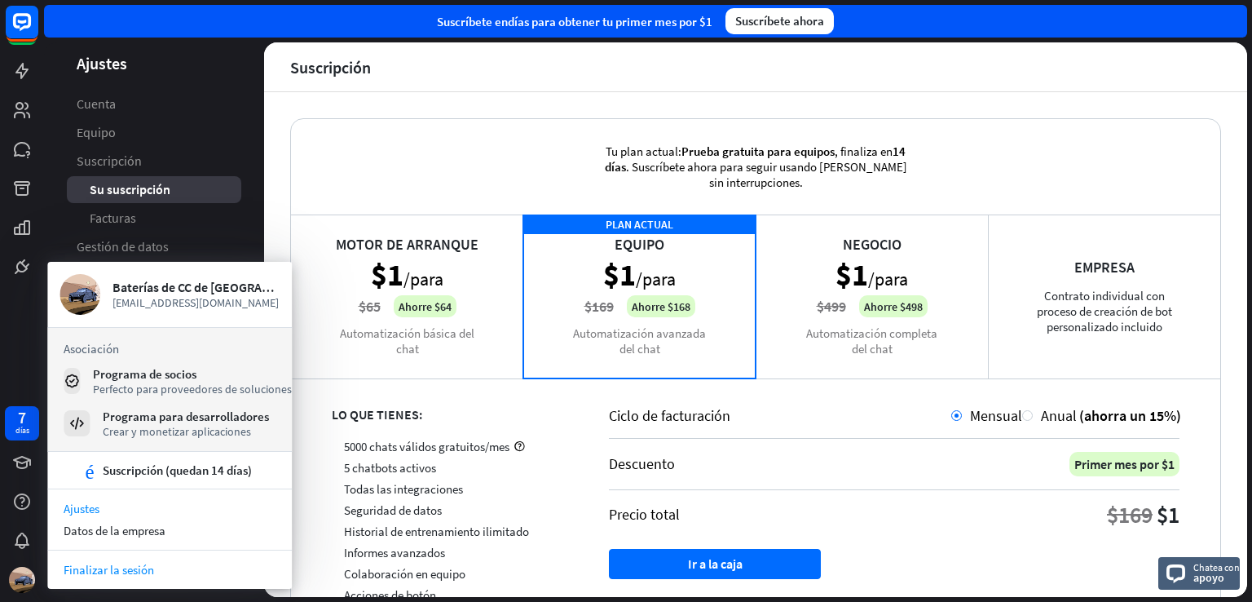
click at [114, 575] on font "Finalizar la sesión" at bounding box center [109, 569] width 90 height 15
